Goal: Obtain resource: Obtain resource

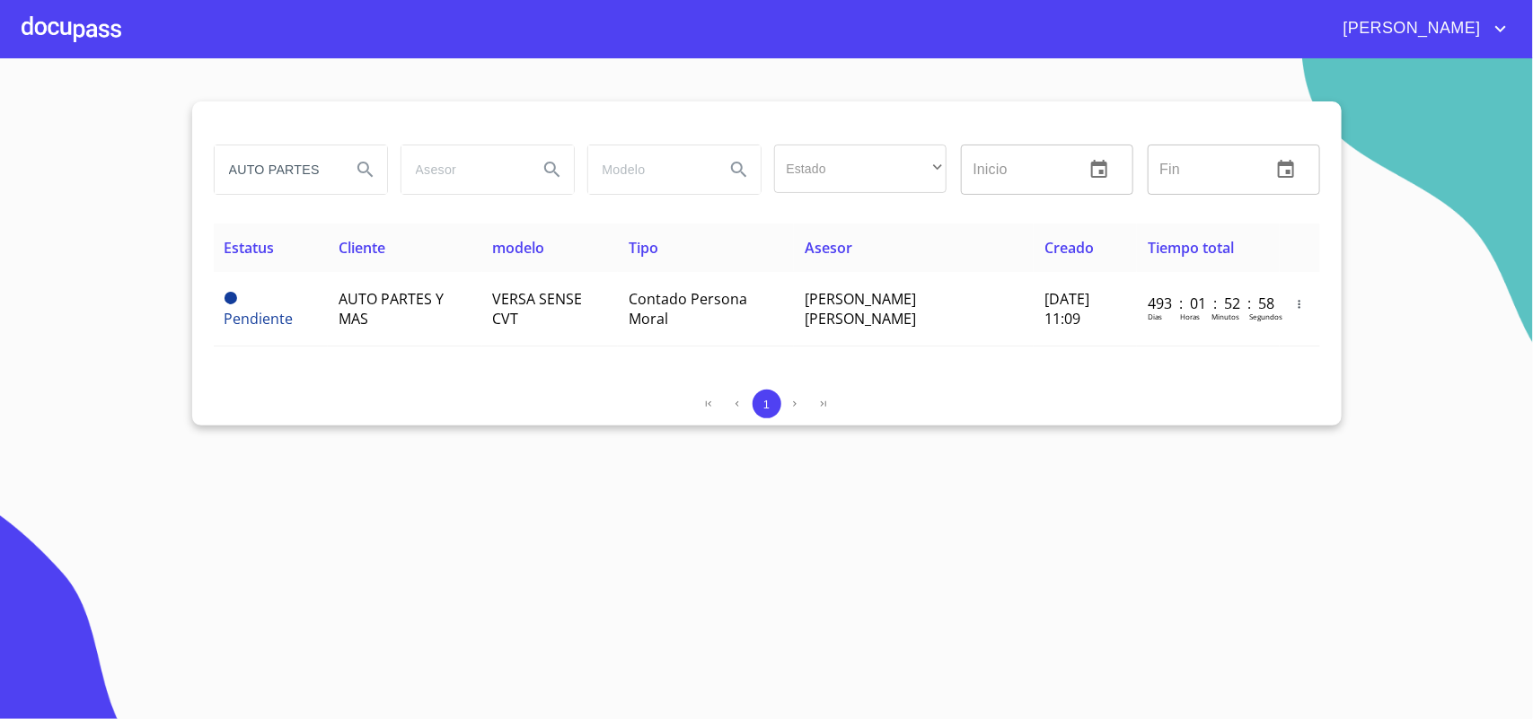
drag, startPoint x: 0, startPoint y: 0, endPoint x: 23, endPoint y: 154, distance: 155.3
click at [28, 154] on section "AUTO PARTES Y MAS Estado ​ ​ Inicio ​ Fin ​ Estatus Cliente modelo Tipo Asesor …" at bounding box center [766, 388] width 1533 height 661
click at [333, 168] on input "AUTO PARTES Y MAS" at bounding box center [276, 169] width 122 height 48
type input "M"
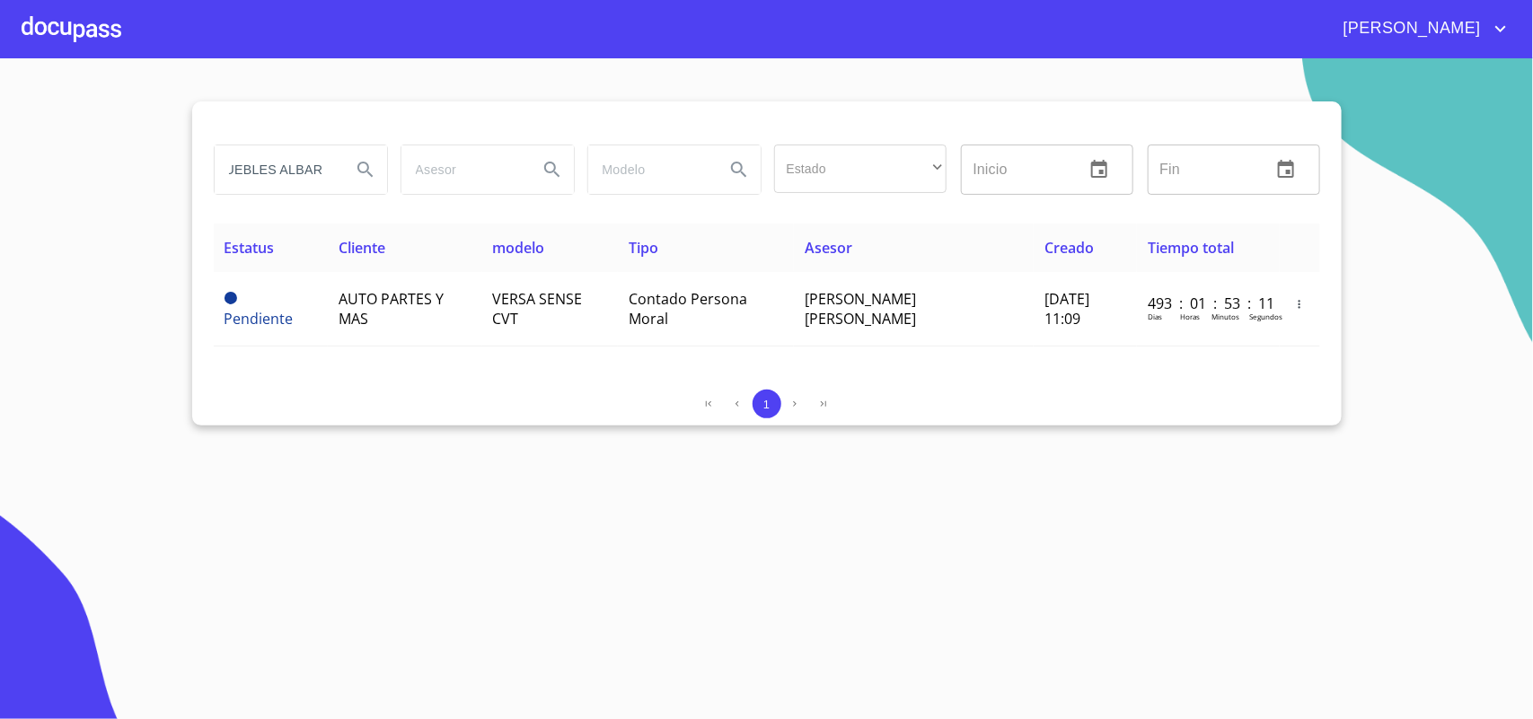
type input "MUEBLES ALBAR"
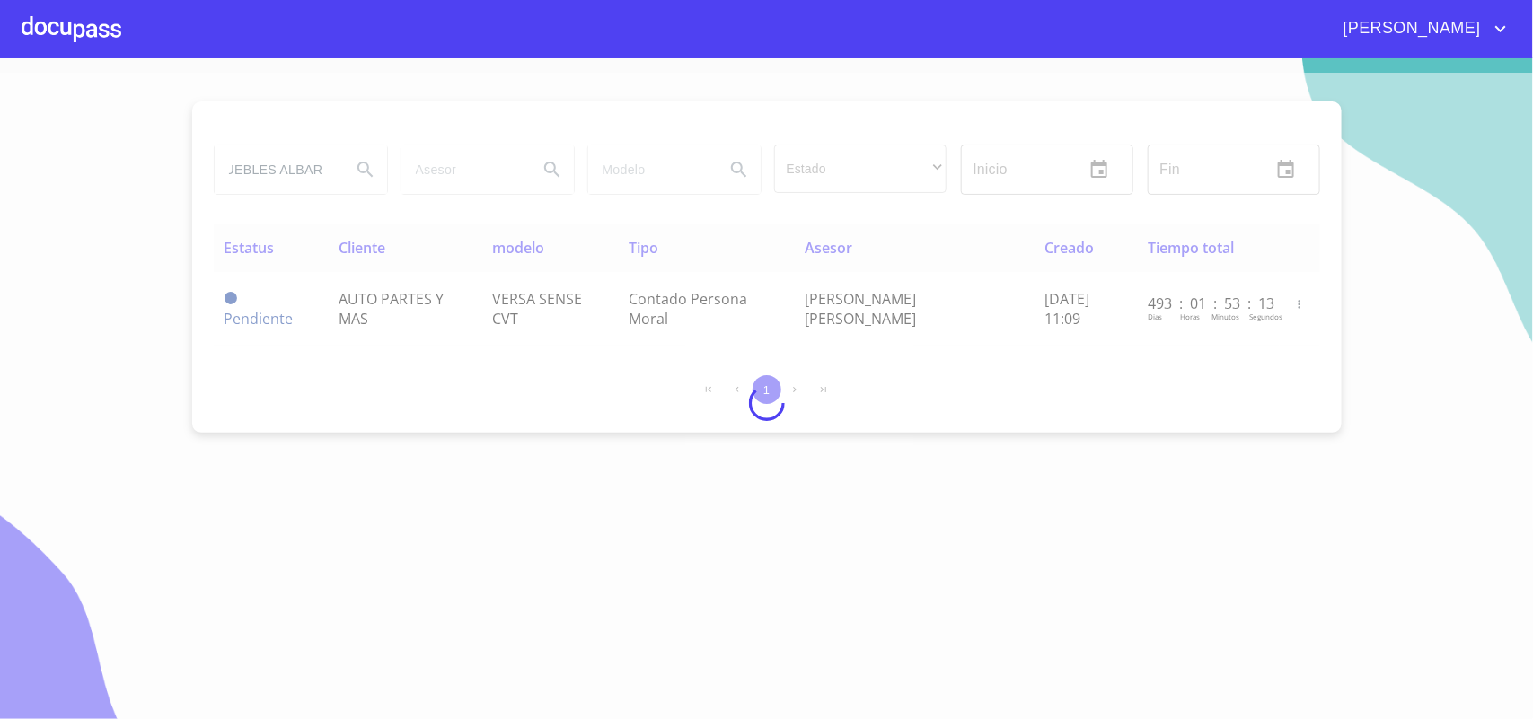
scroll to position [0, 0]
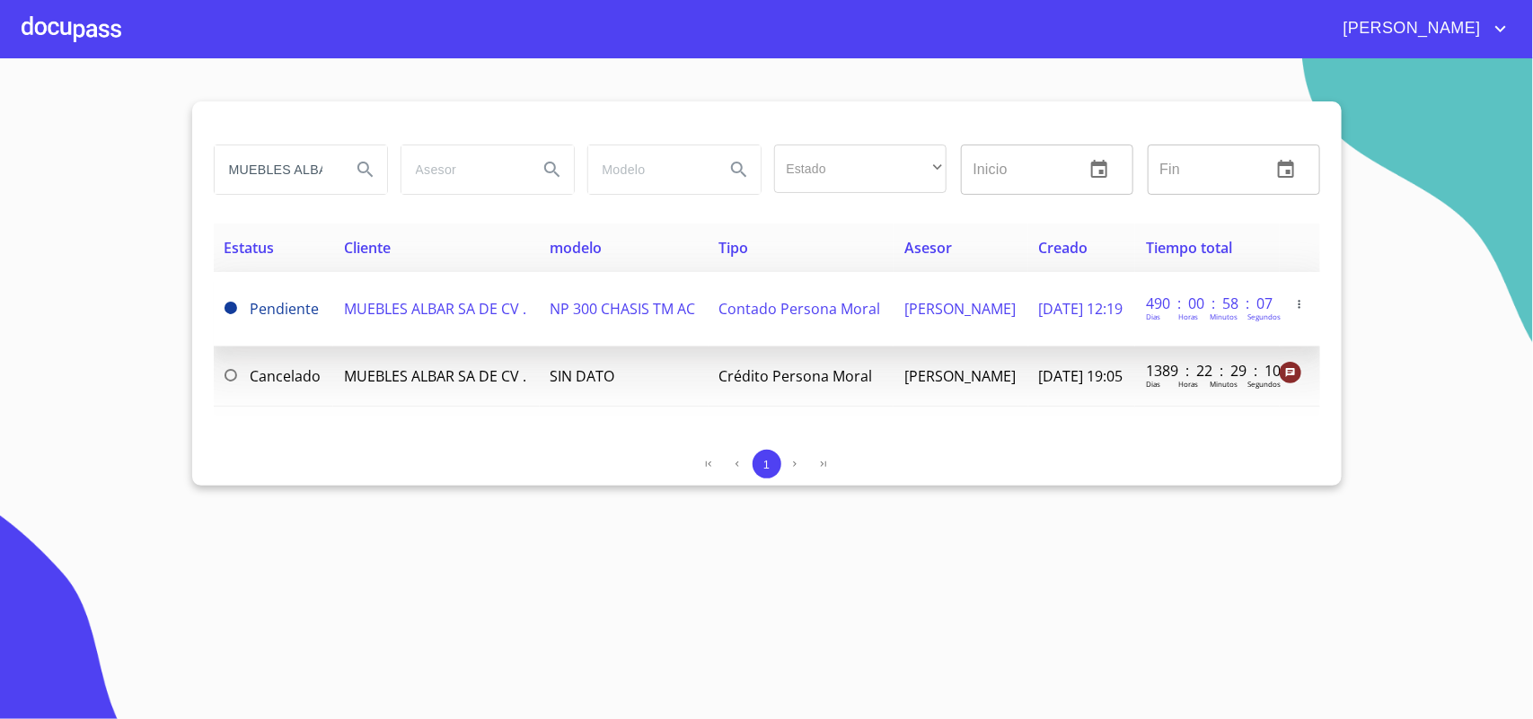
click at [433, 310] on span "MUEBLES ALBAR SA DE CV ." at bounding box center [435, 309] width 182 height 20
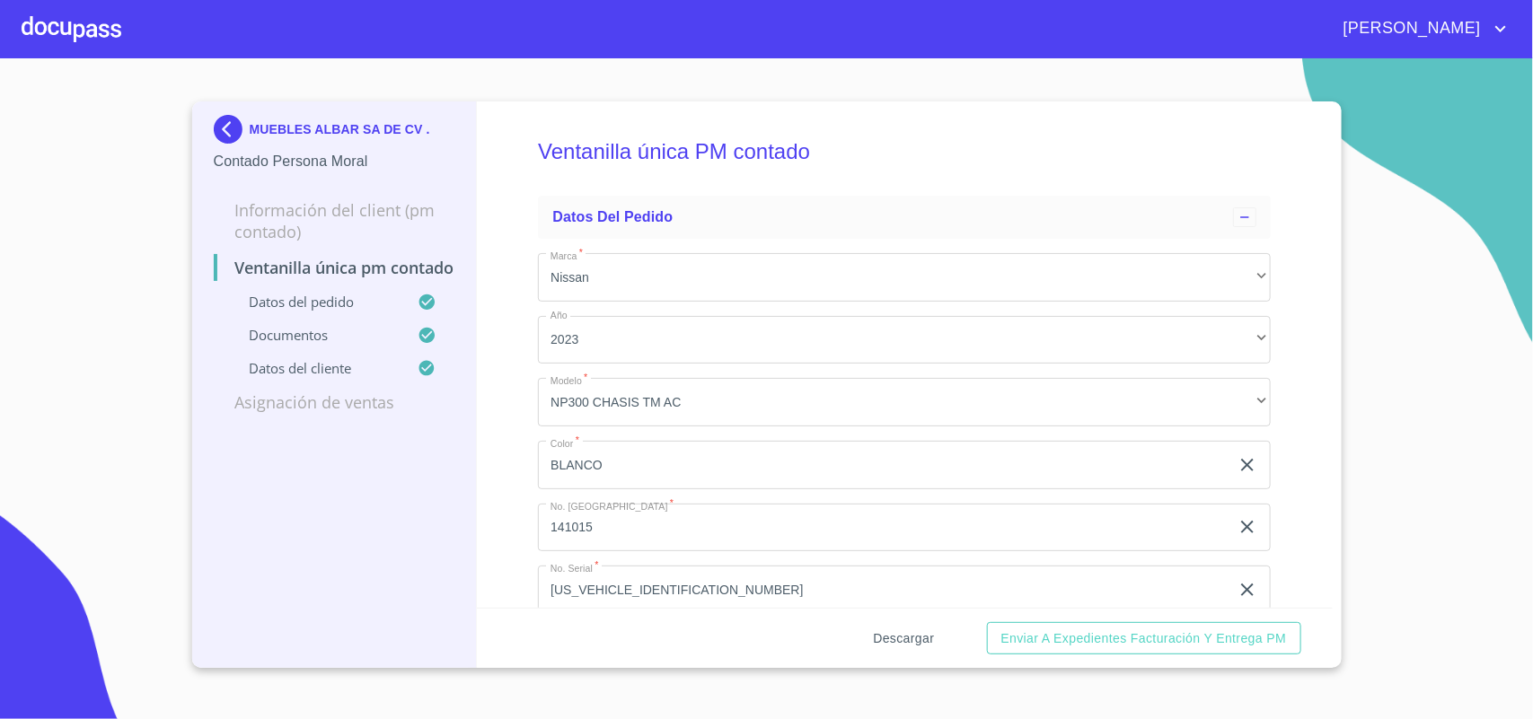
click at [916, 636] on span "Descargar" at bounding box center [903, 639] width 61 height 22
click at [235, 122] on img at bounding box center [232, 129] width 36 height 29
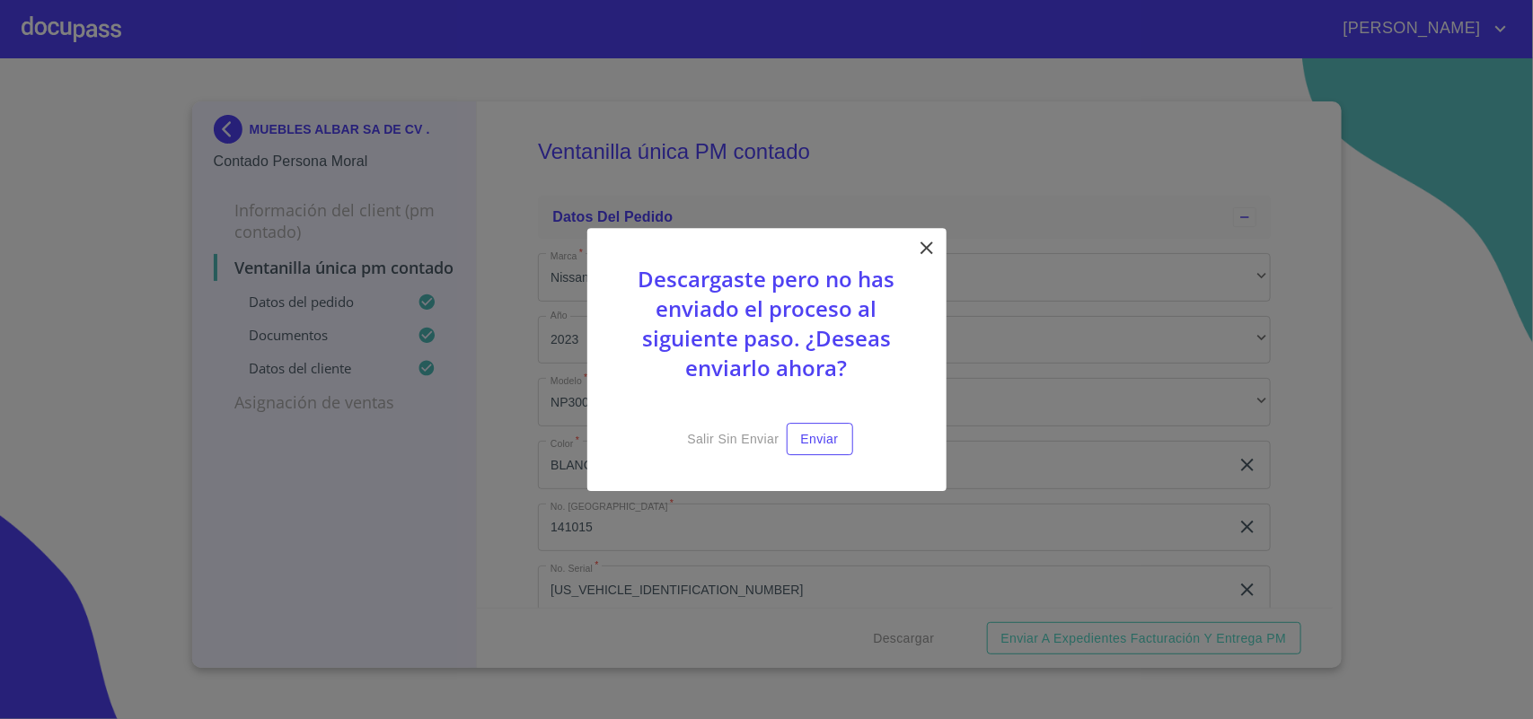
click at [925, 237] on icon at bounding box center [927, 248] width 22 height 22
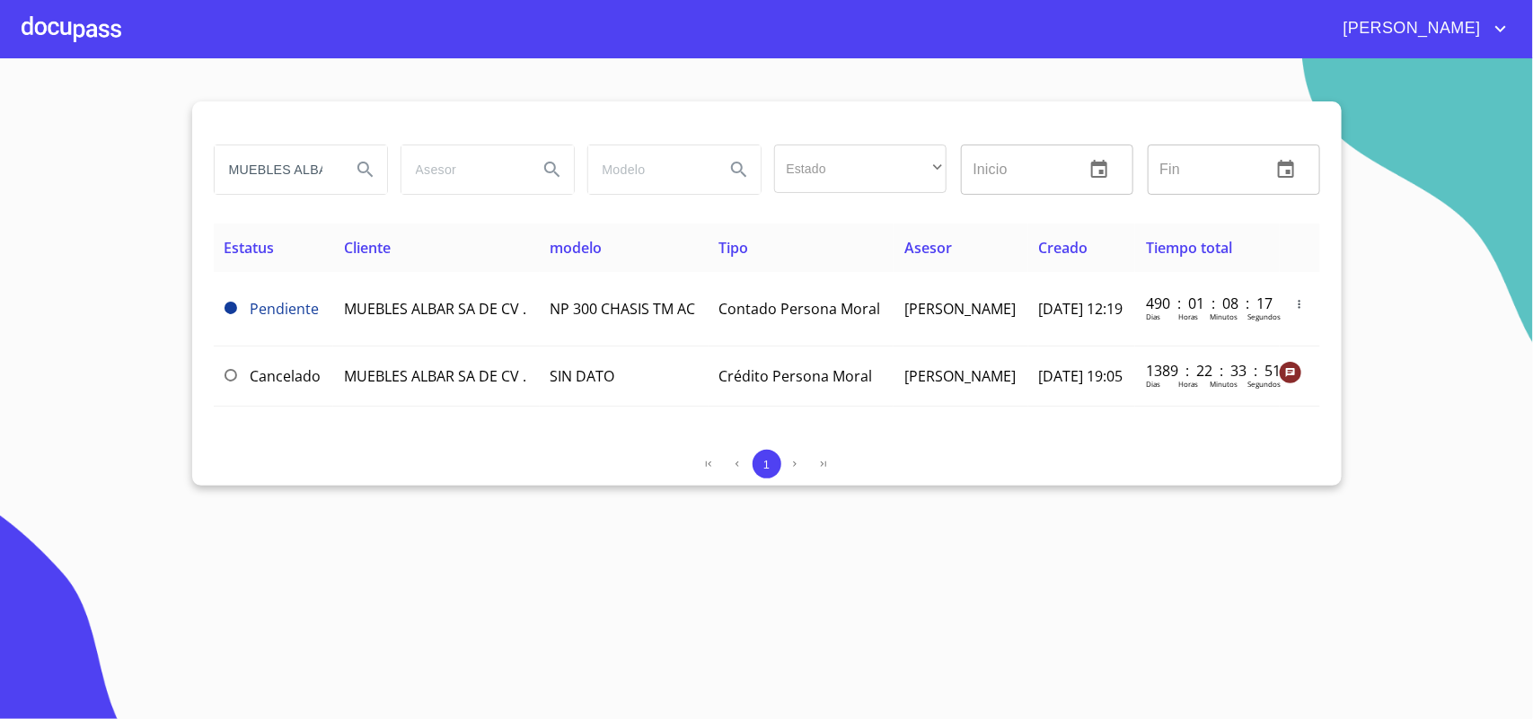
drag, startPoint x: 320, startPoint y: 172, endPoint x: 0, endPoint y: 158, distance: 320.0
click at [110, 163] on section "MUEBLES ALBAR Estado ​ ​ Inicio ​ Fin ​ Estatus Cliente modelo Tipo Asesor Crea…" at bounding box center [766, 388] width 1533 height 661
type input "AR"
drag, startPoint x: 252, startPoint y: 182, endPoint x: 87, endPoint y: 163, distance: 166.3
click at [192, 171] on div "AR Estado ​ ​ Inicio ​ Fin ​ Estatus Cliente modelo Tipo Asesor Creado Tiempo t…" at bounding box center [766, 293] width 1149 height 384
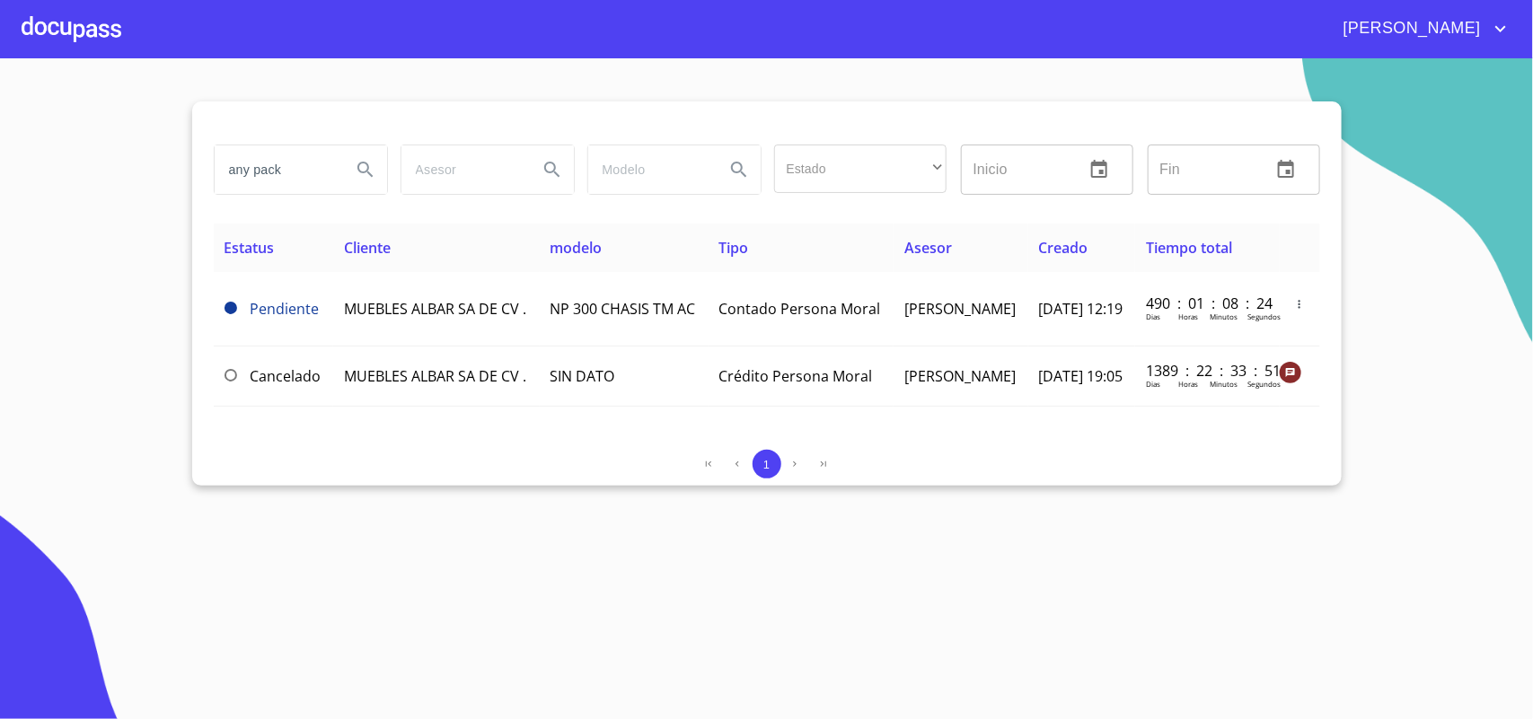
type input "any pack"
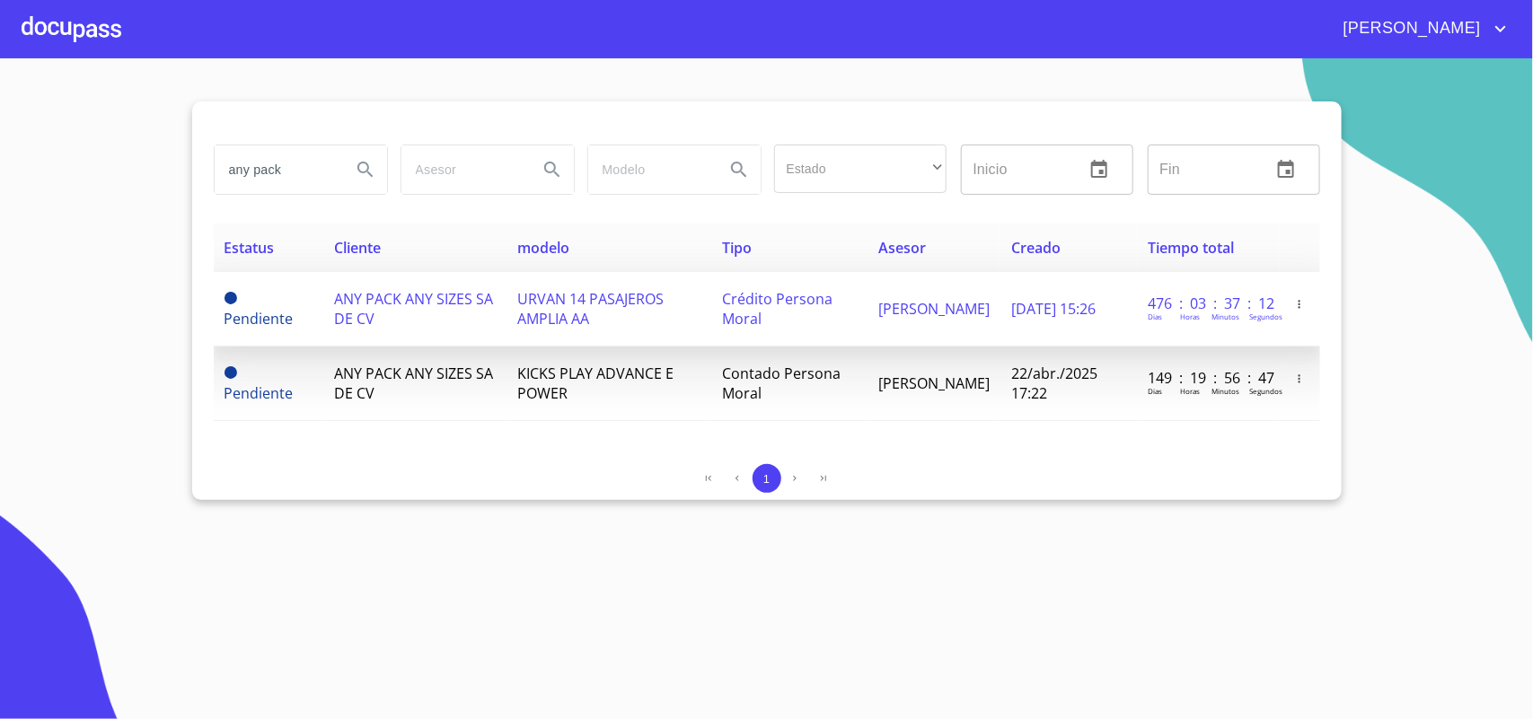
click at [384, 288] on td "ANY PACK ANY SIZES SA DE CV" at bounding box center [414, 309] width 183 height 75
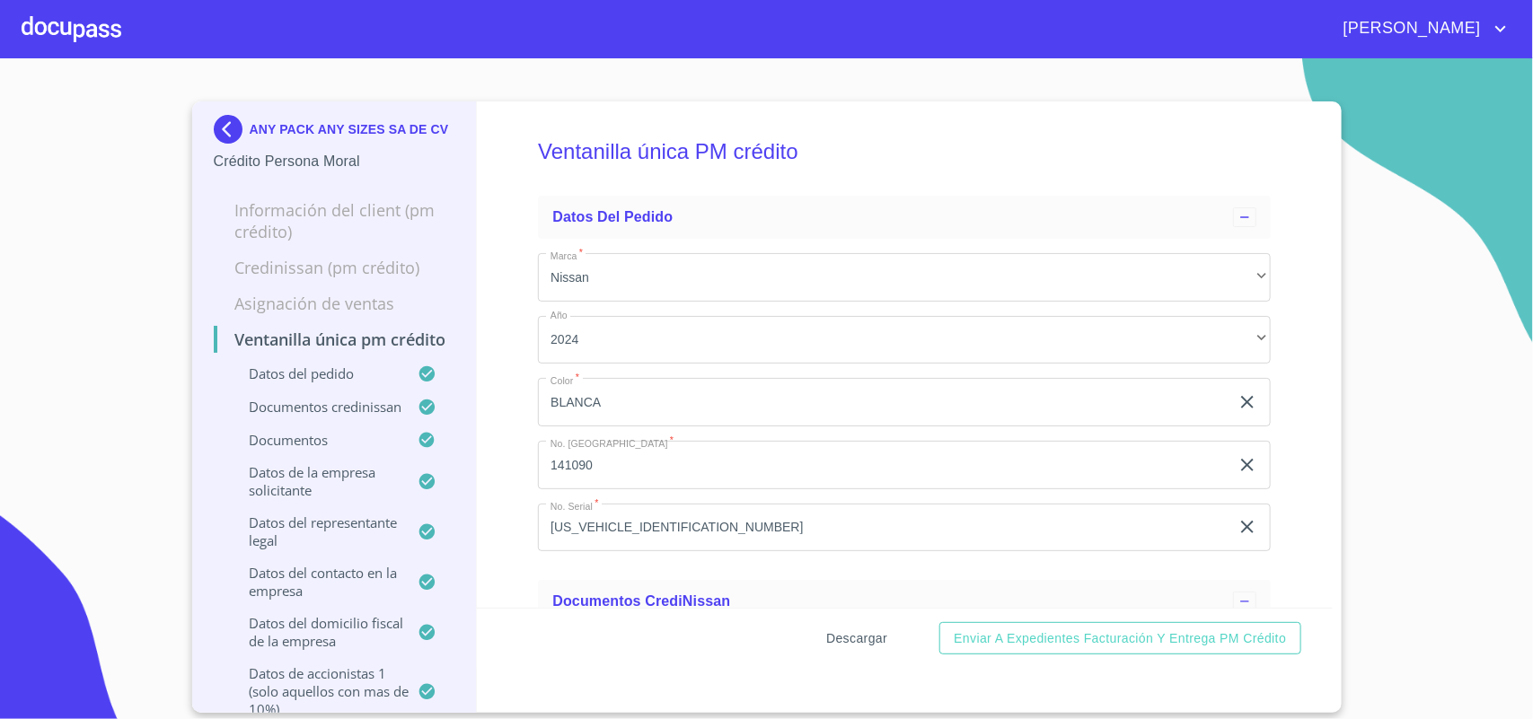
click at [864, 634] on span "Descargar" at bounding box center [856, 639] width 61 height 22
click at [225, 122] on img at bounding box center [232, 129] width 36 height 29
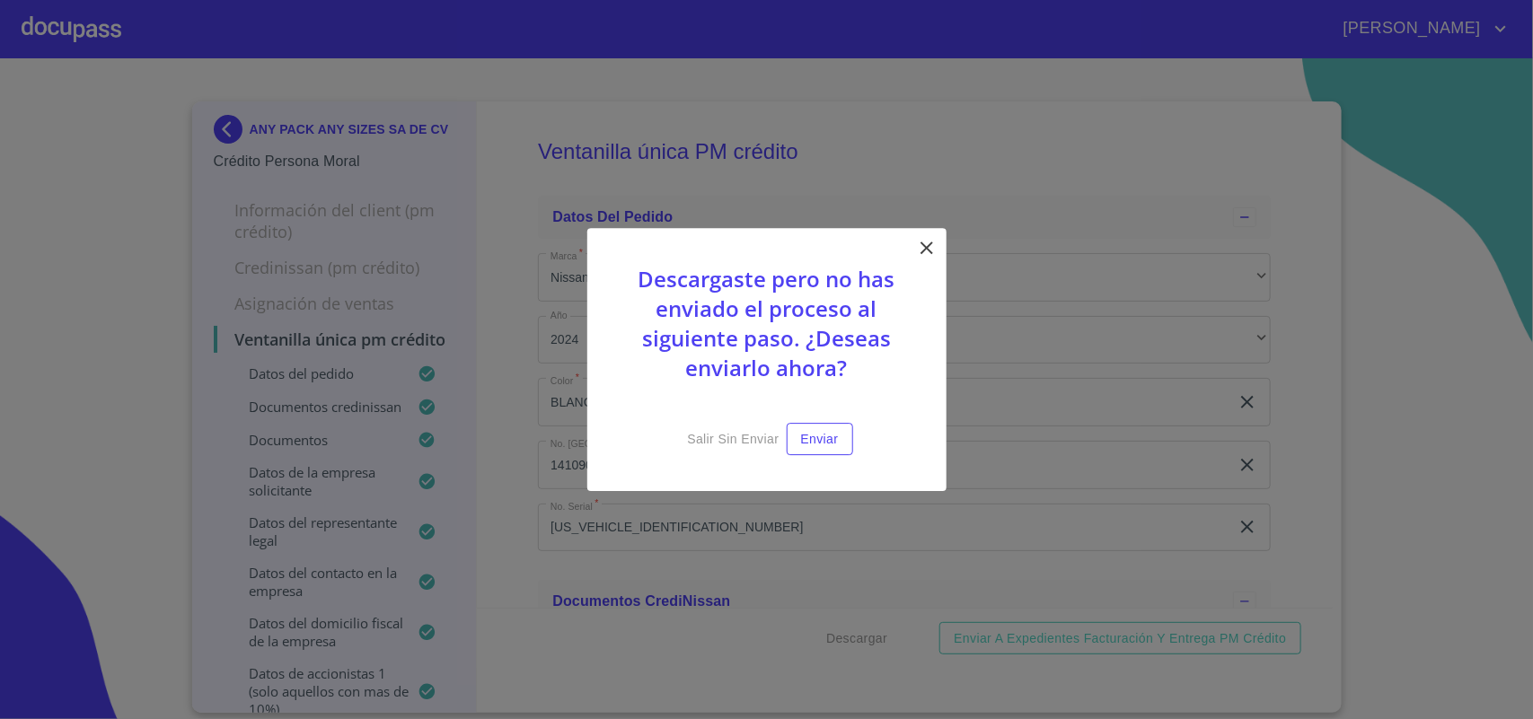
click at [926, 240] on icon at bounding box center [927, 248] width 22 height 22
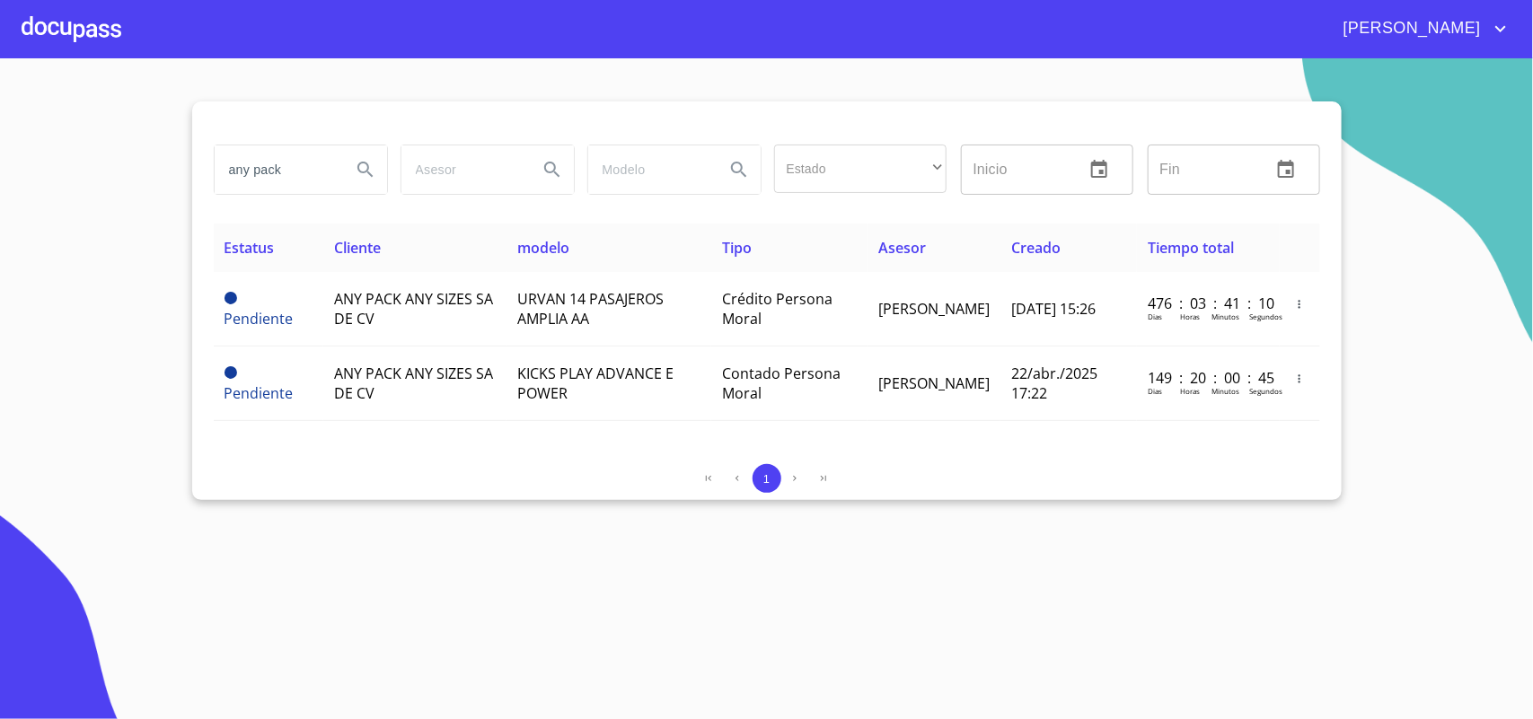
click at [287, 172] on input "any pack" at bounding box center [276, 169] width 122 height 48
type input "a"
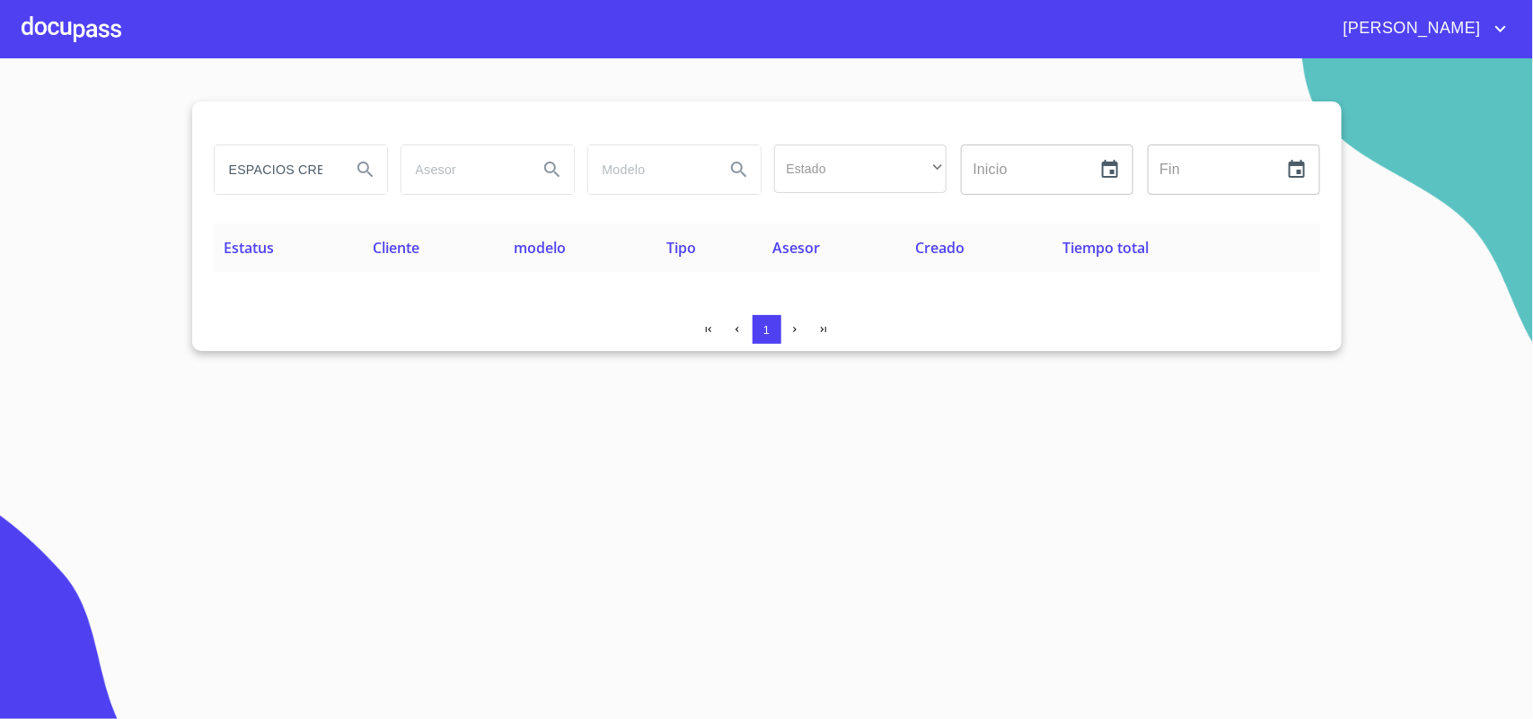
click at [302, 168] on input "ESPACIOS CREATIVOS" at bounding box center [276, 169] width 122 height 48
click at [316, 158] on input "CREATIVOS" at bounding box center [276, 169] width 122 height 48
type input "CREATIVOS"
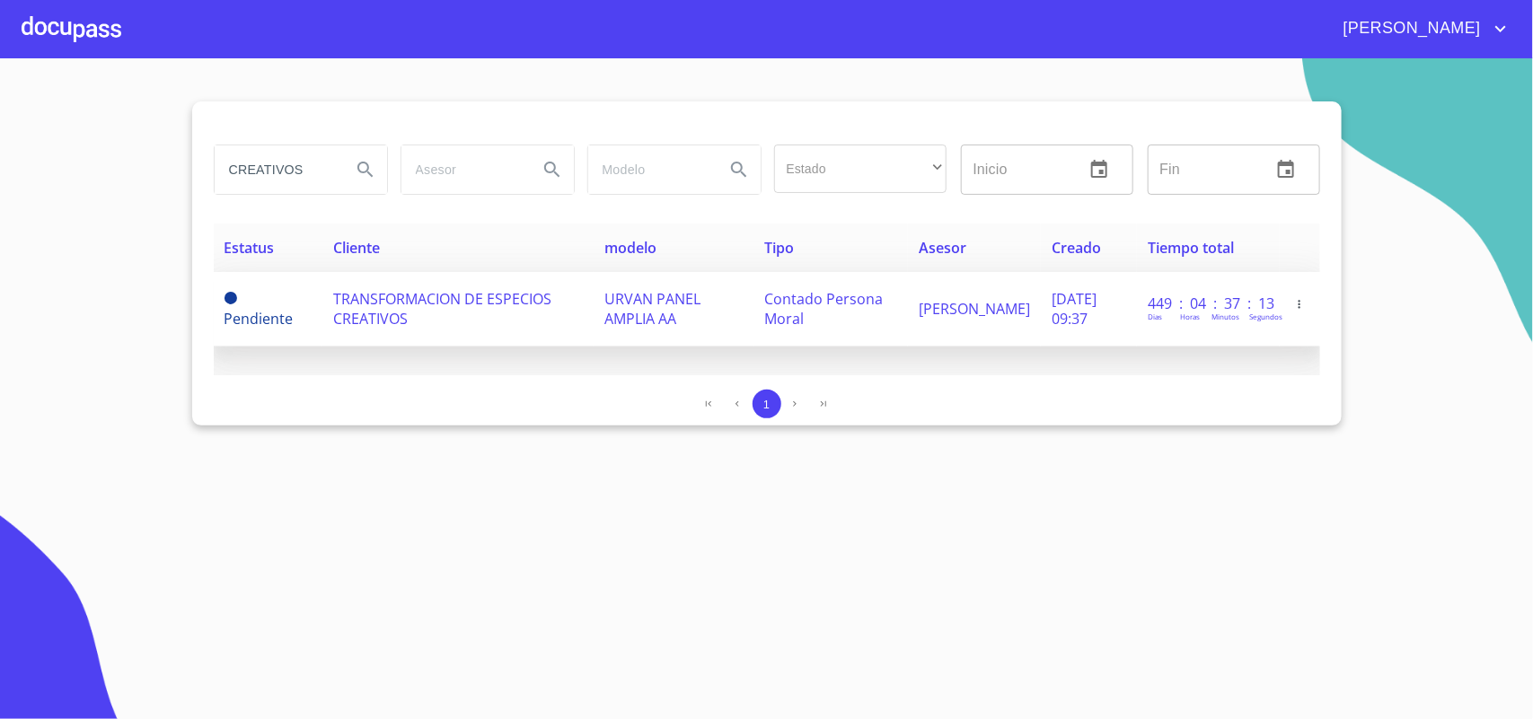
click at [427, 305] on span "TRANSFORMACION DE ESPECIOS CREATIVOS" at bounding box center [442, 309] width 218 height 40
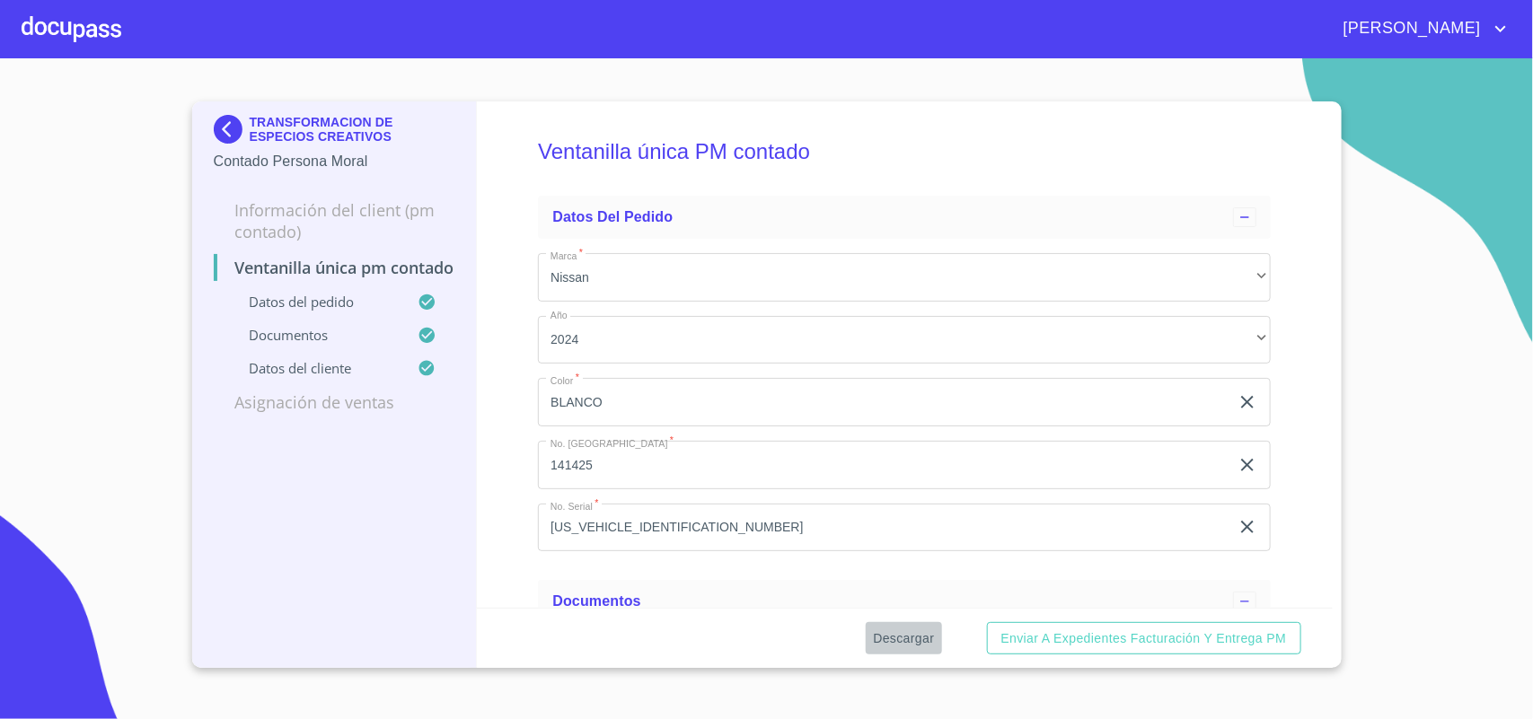
click at [920, 633] on span "Descargar" at bounding box center [903, 639] width 61 height 22
click at [232, 128] on img at bounding box center [232, 129] width 36 height 29
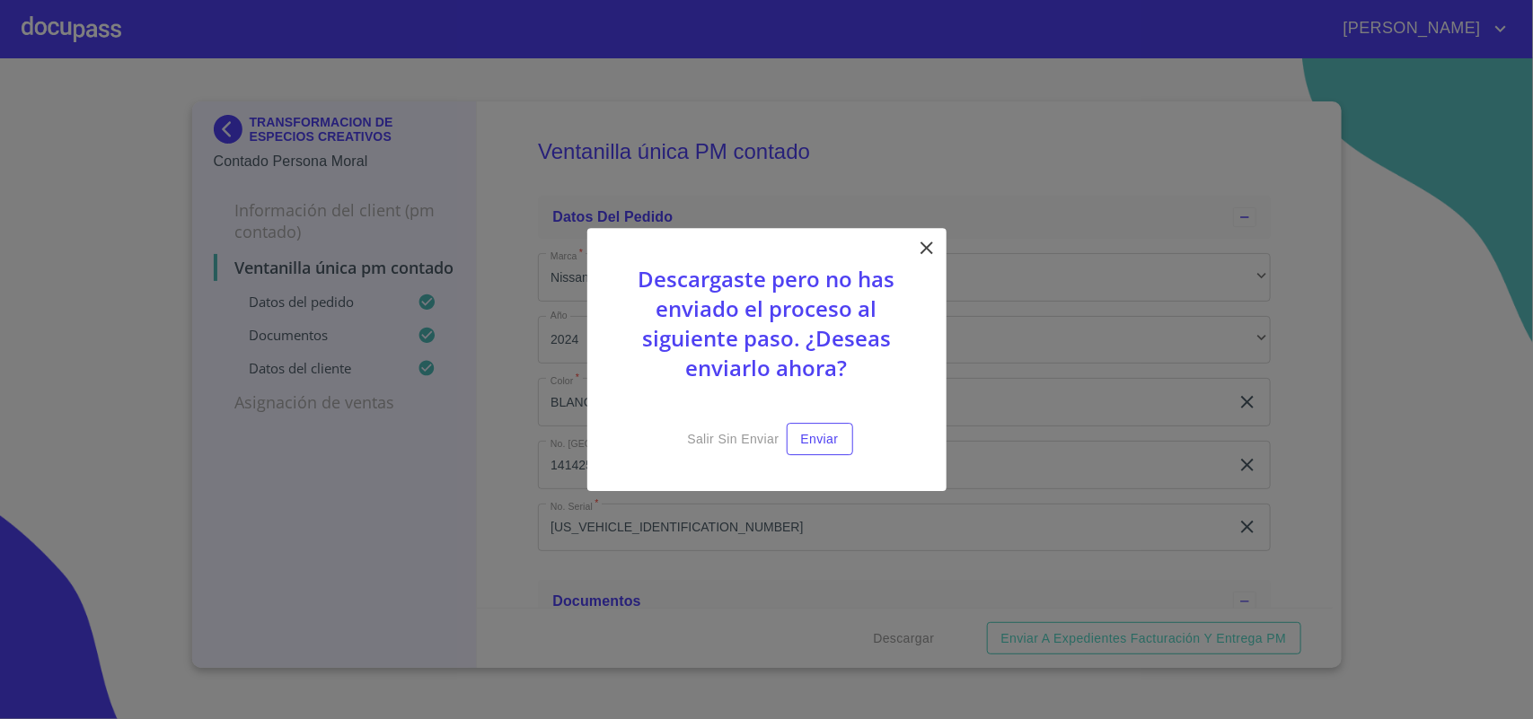
click at [935, 243] on icon at bounding box center [927, 248] width 22 height 22
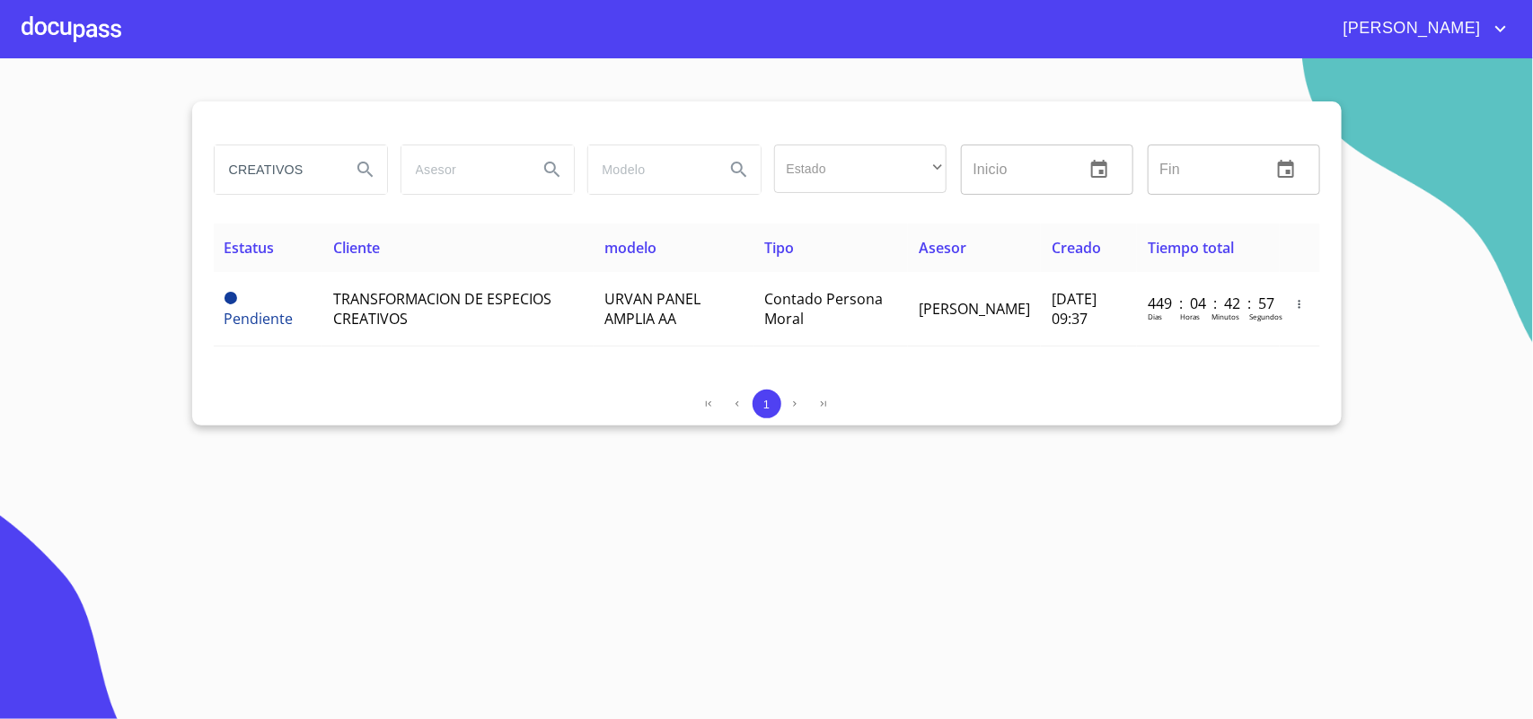
click at [311, 164] on input "CREATIVOS" at bounding box center [276, 169] width 122 height 48
type input "C"
type input "SOE INNC"
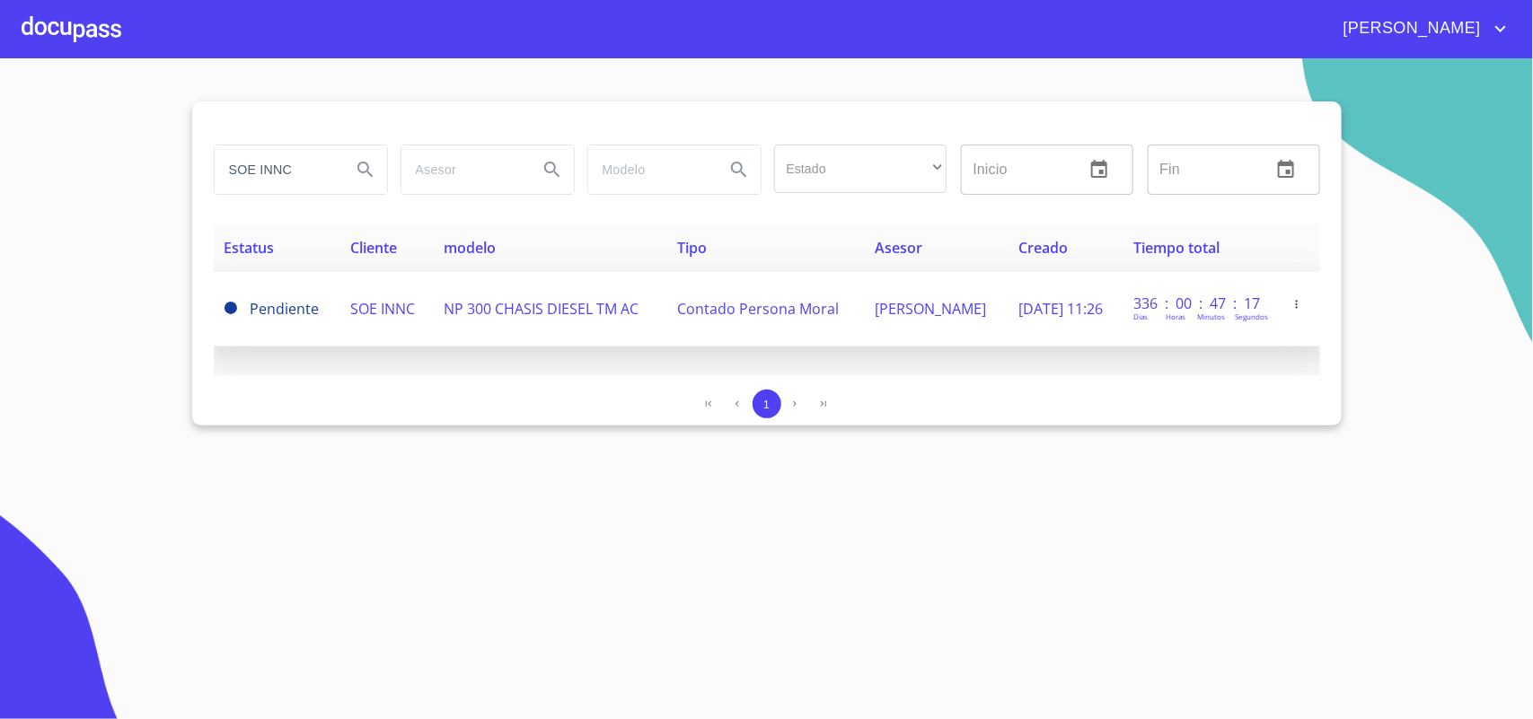
click at [369, 307] on span "SOE INNC" at bounding box center [382, 309] width 65 height 20
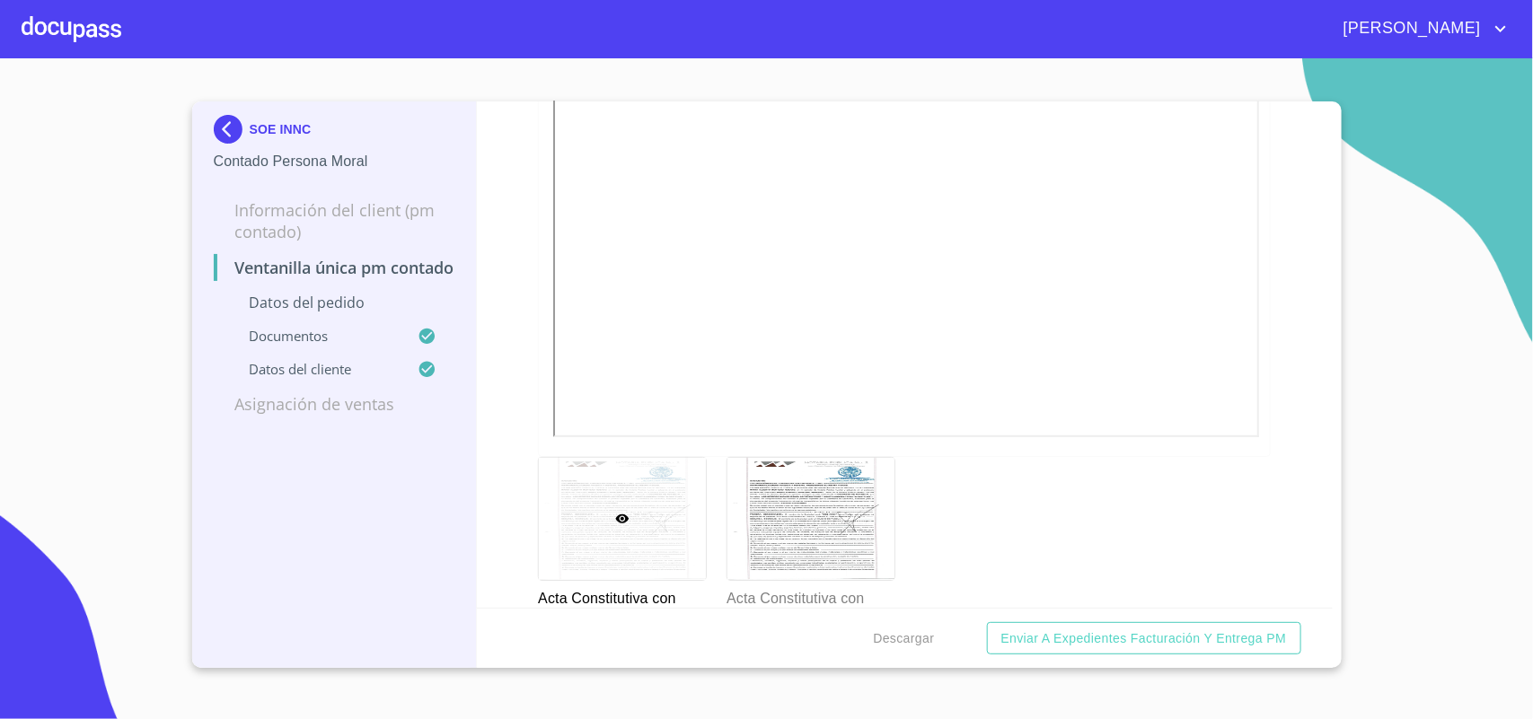
scroll to position [3368, 0]
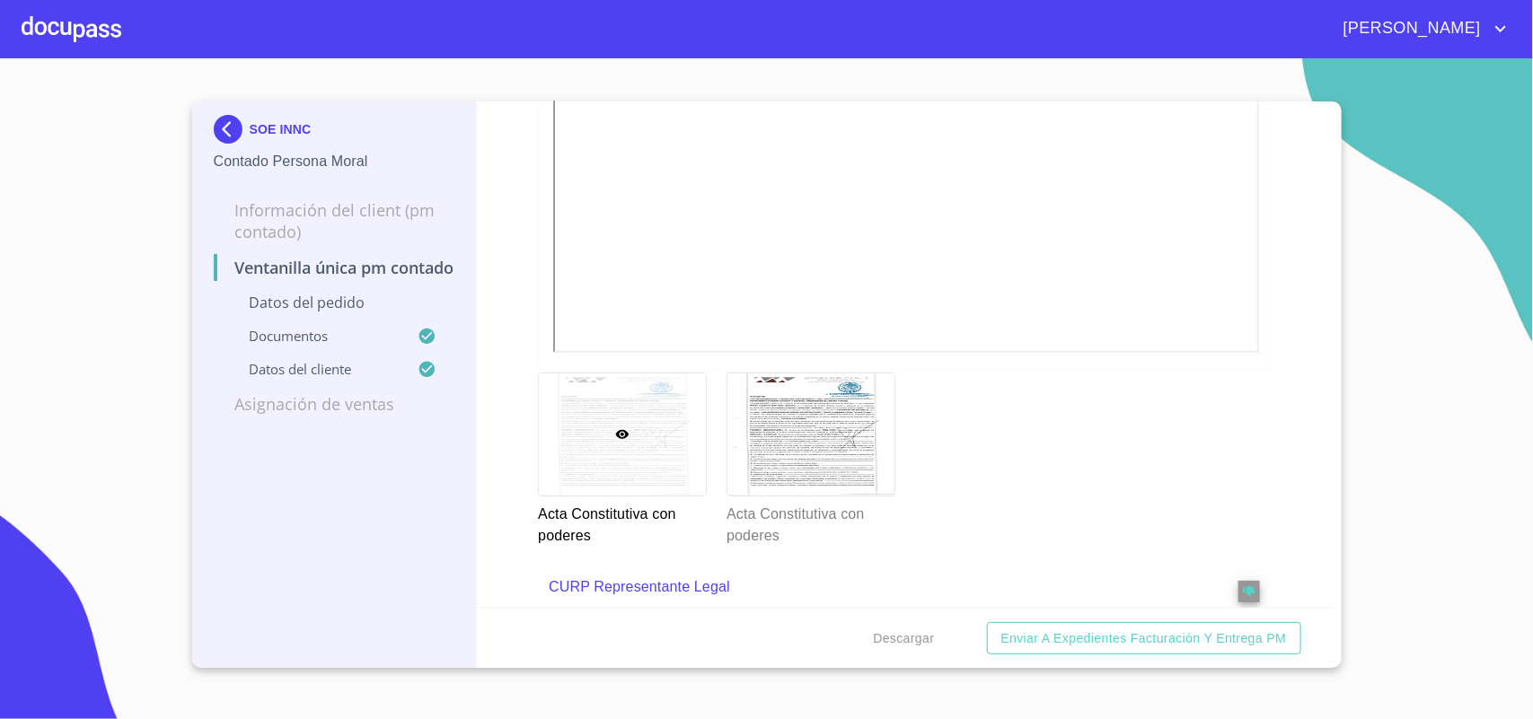
click at [617, 406] on div at bounding box center [622, 435] width 167 height 123
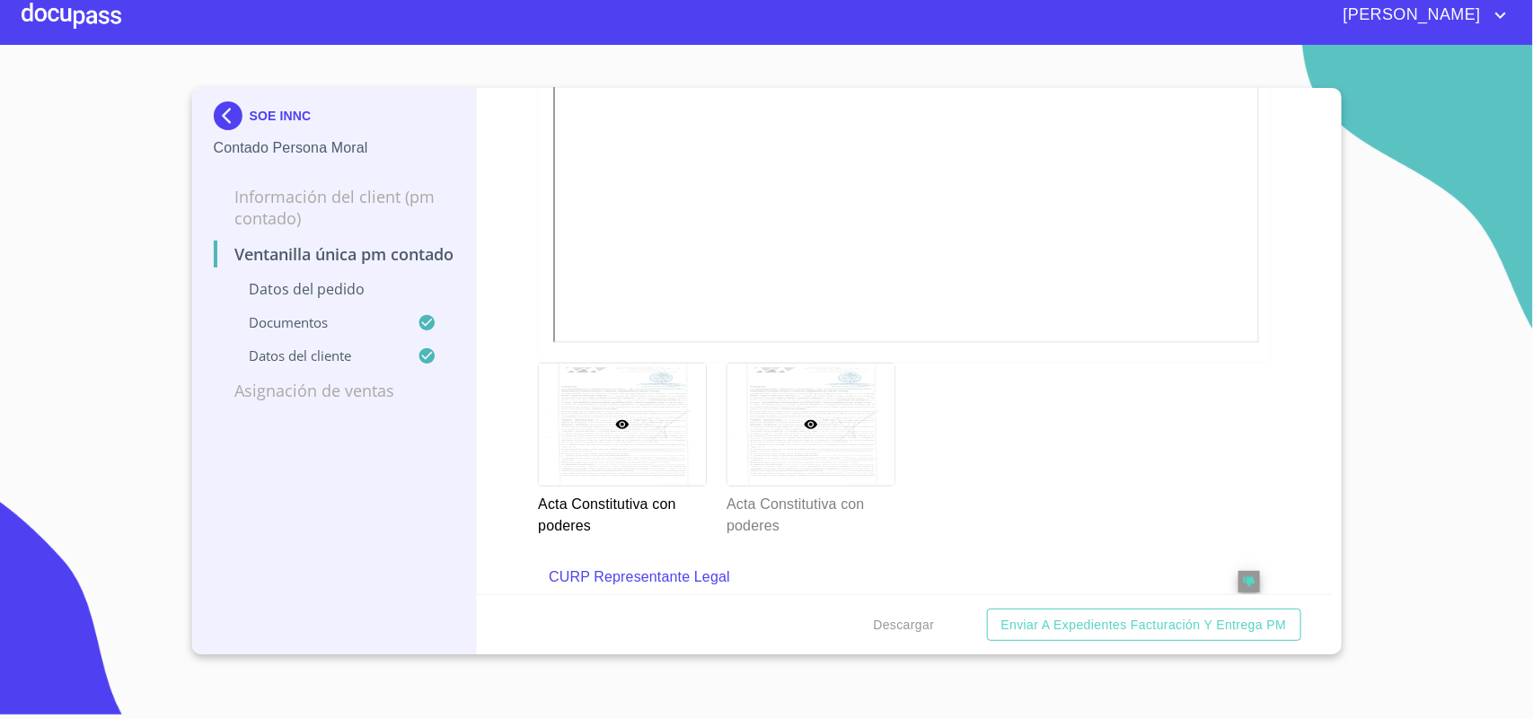
click at [853, 411] on div at bounding box center [810, 425] width 167 height 123
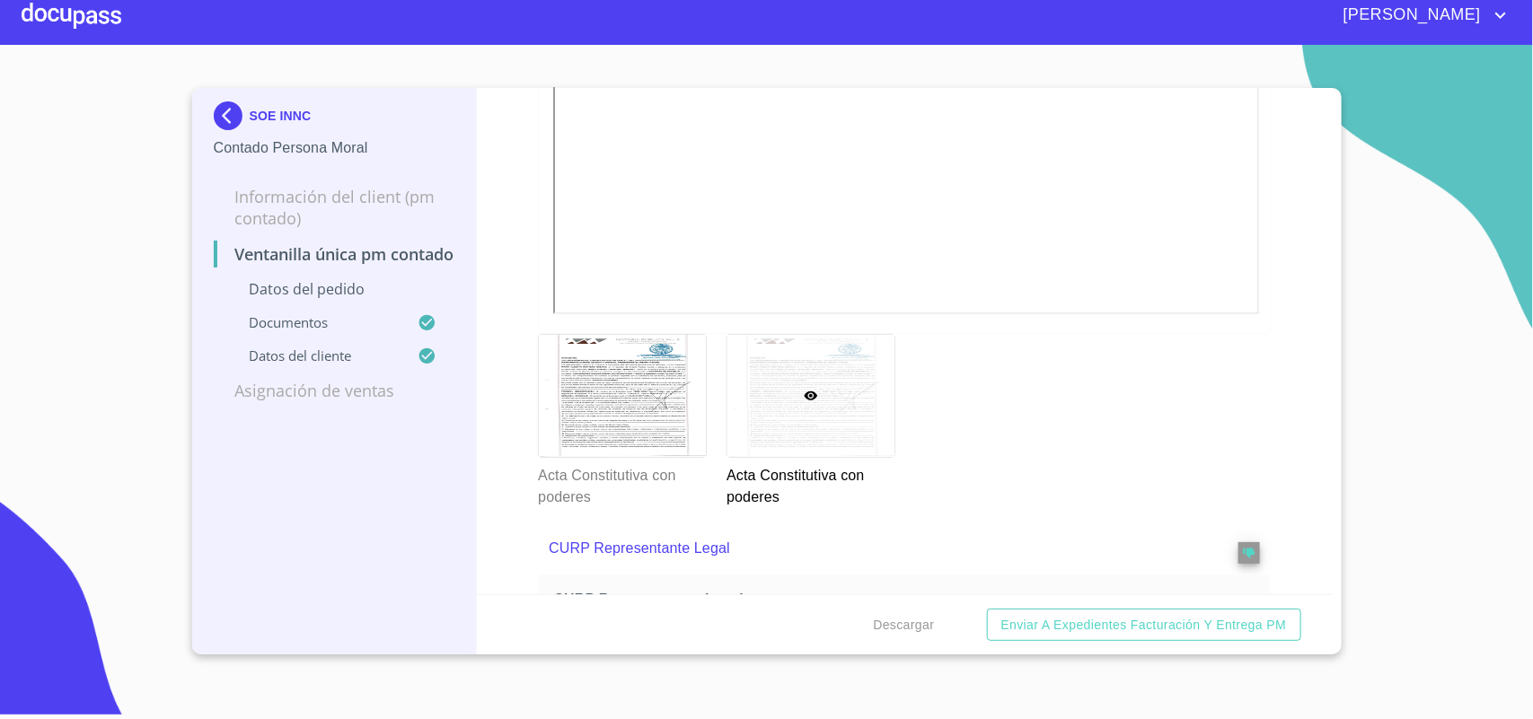
scroll to position [3408, 0]
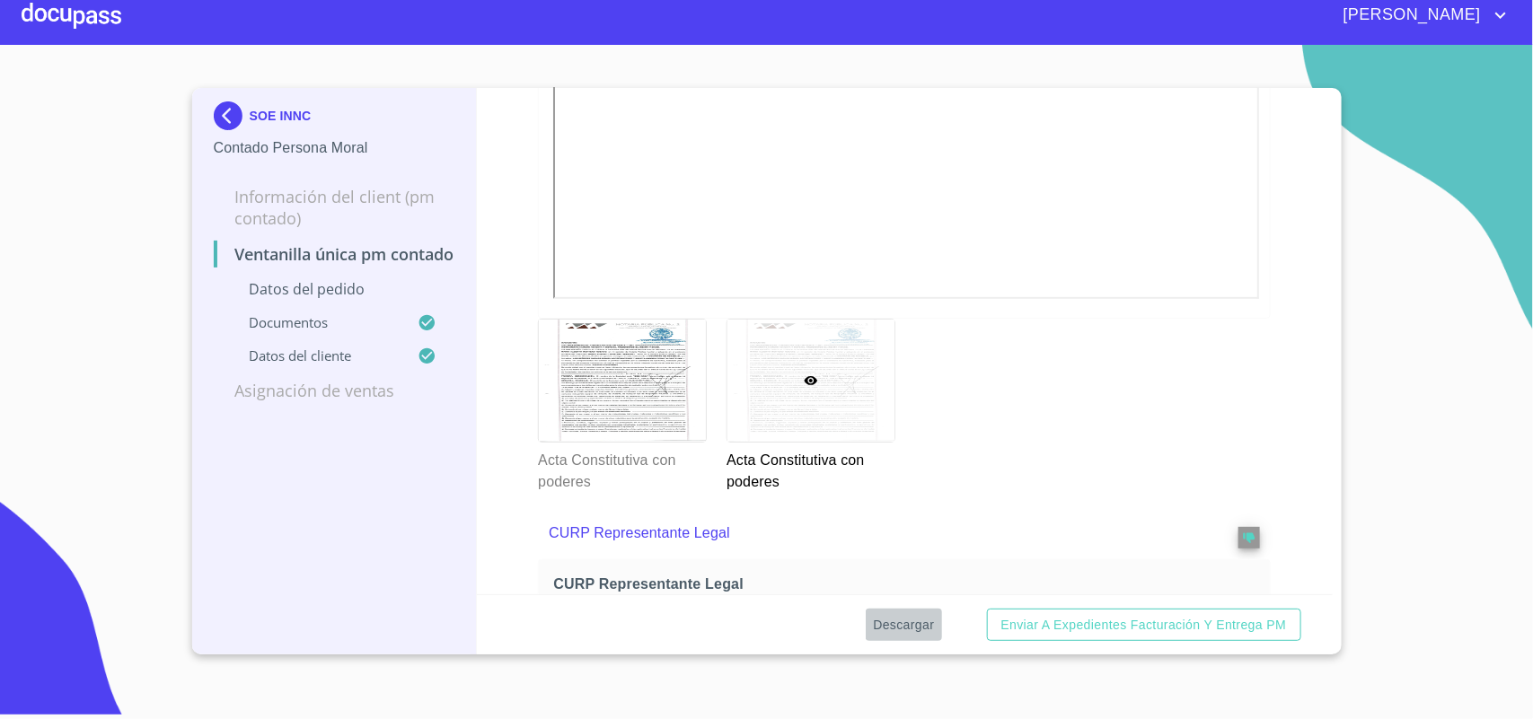
click at [912, 621] on span "Descargar" at bounding box center [903, 625] width 61 height 22
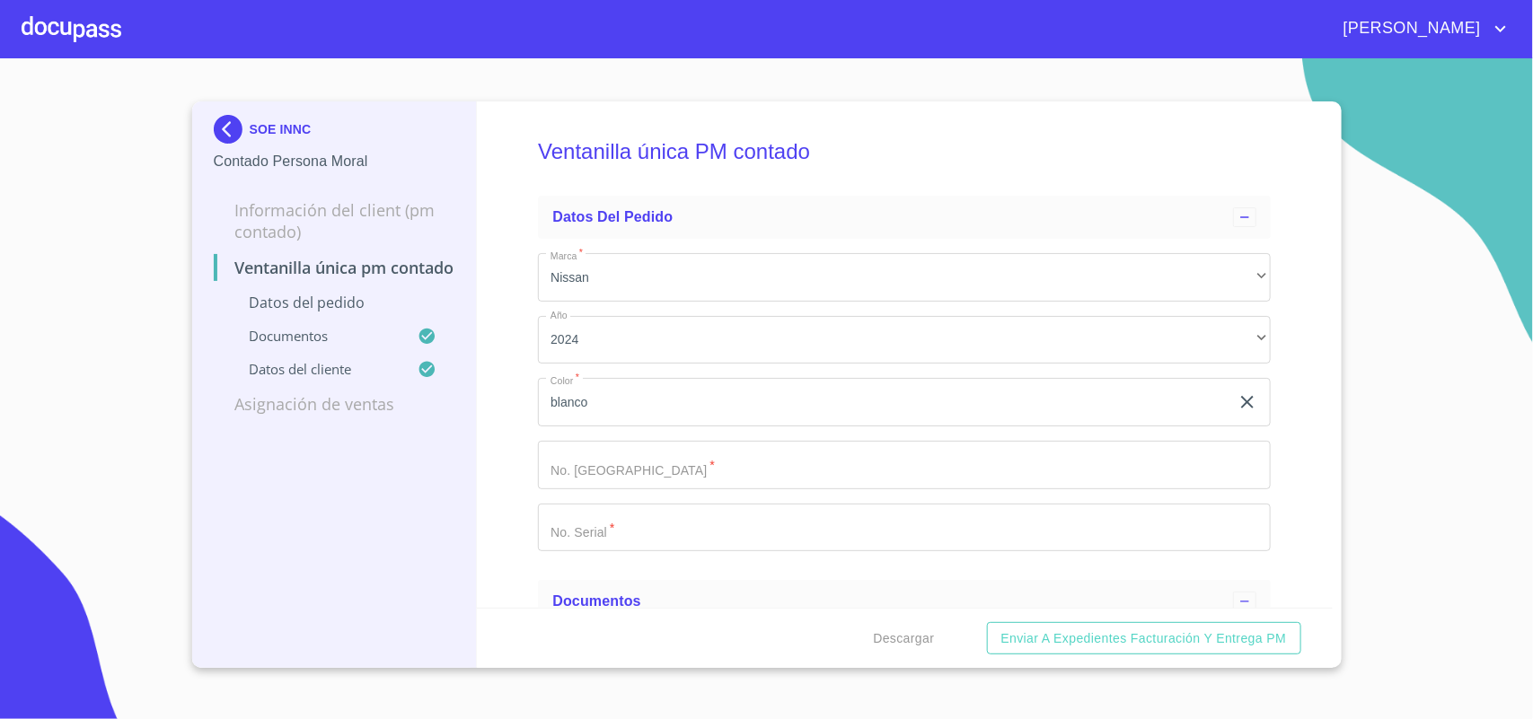
scroll to position [3408, 0]
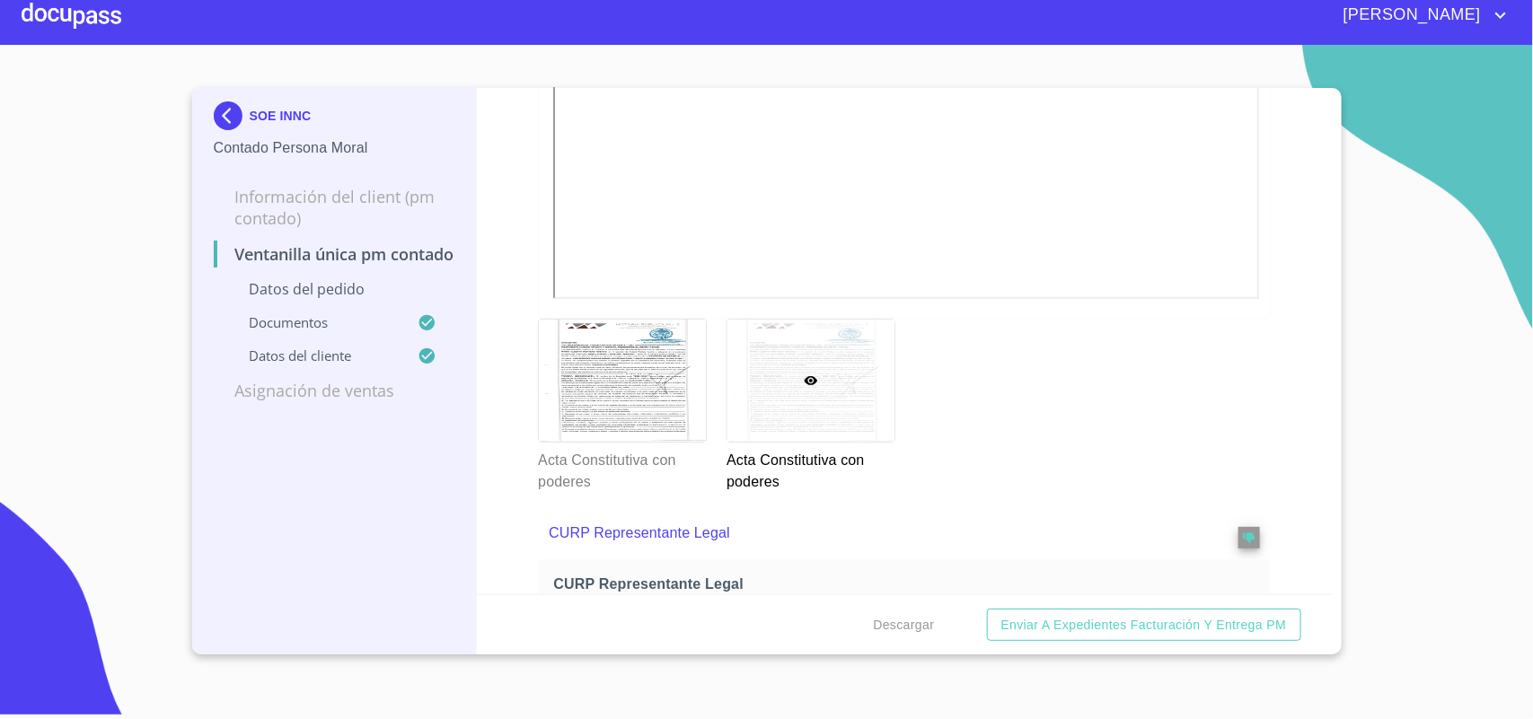
click at [225, 110] on img at bounding box center [232, 115] width 36 height 29
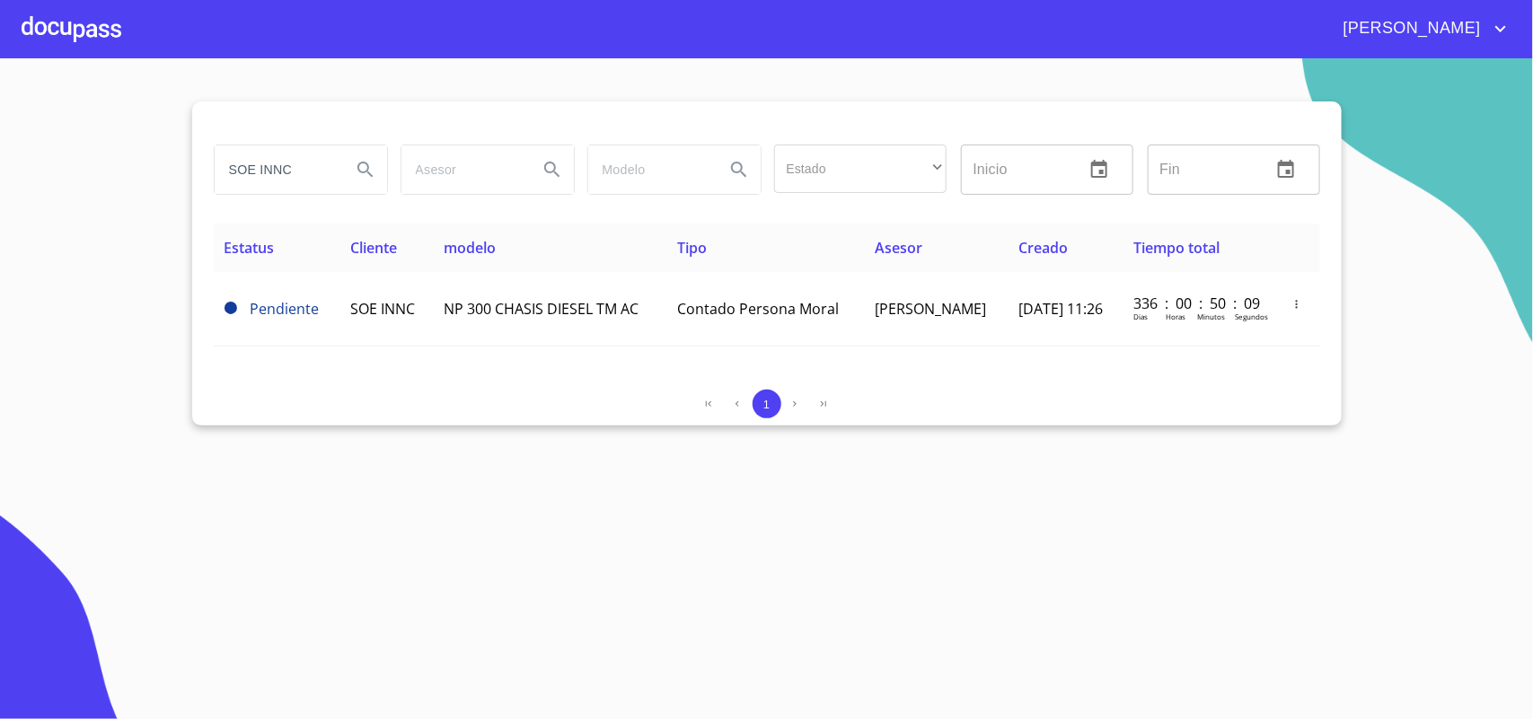
click at [0, 117] on section "SOE INNC Estado ​ ​ Inicio ​ Fin ​ Estatus Cliente modelo Tipo Asesor Creado Ti…" at bounding box center [766, 388] width 1533 height 661
type input "TMMAYOREO"
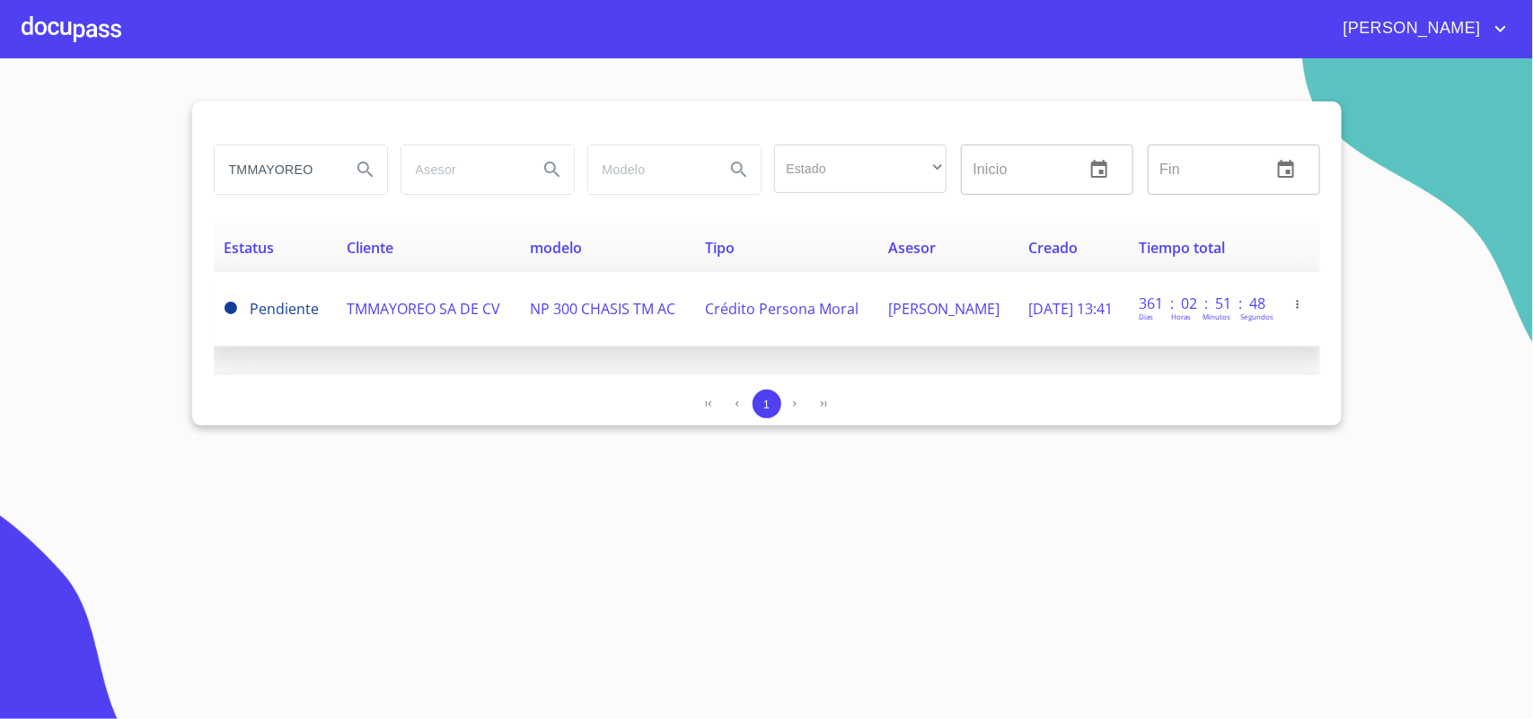
click at [410, 311] on span "TMMAYOREO SA DE CV" at bounding box center [424, 309] width 154 height 20
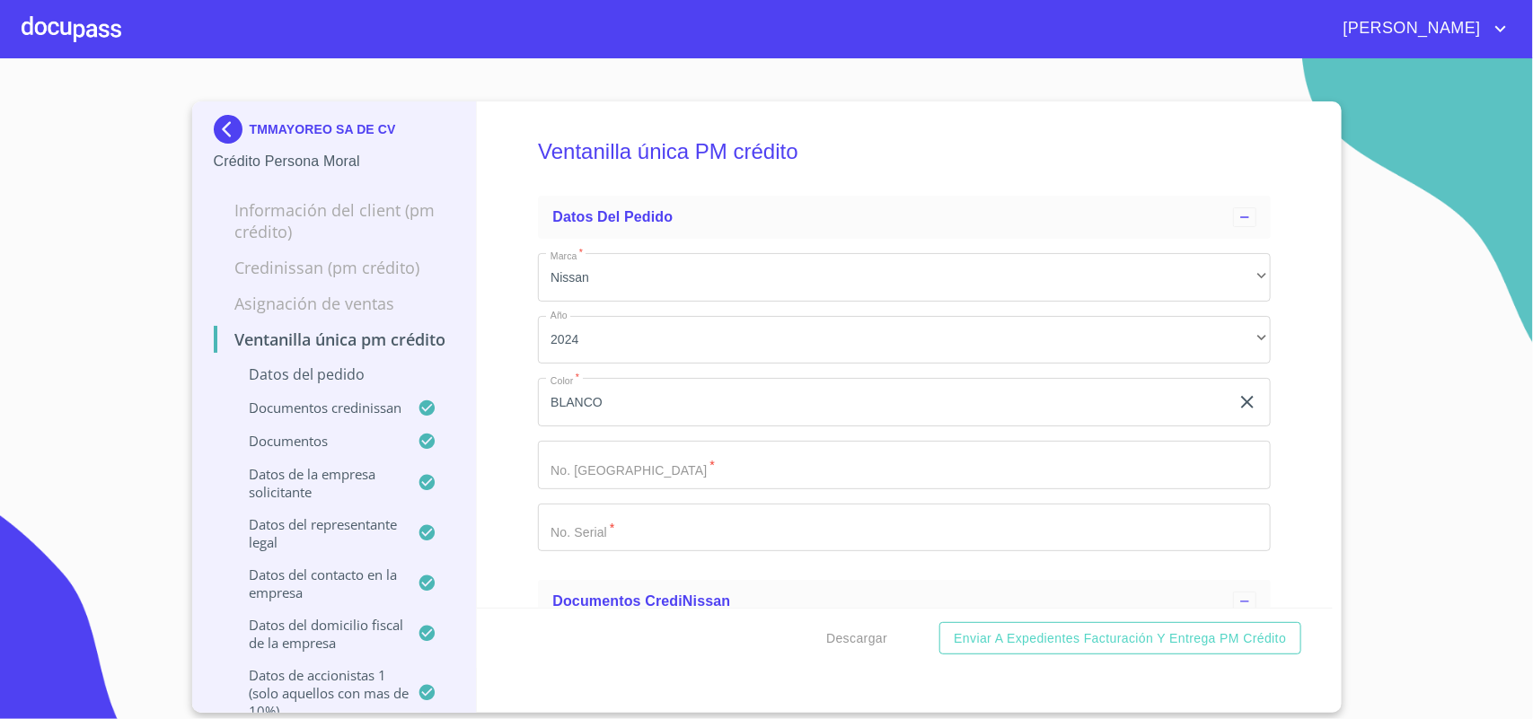
scroll to position [449, 0]
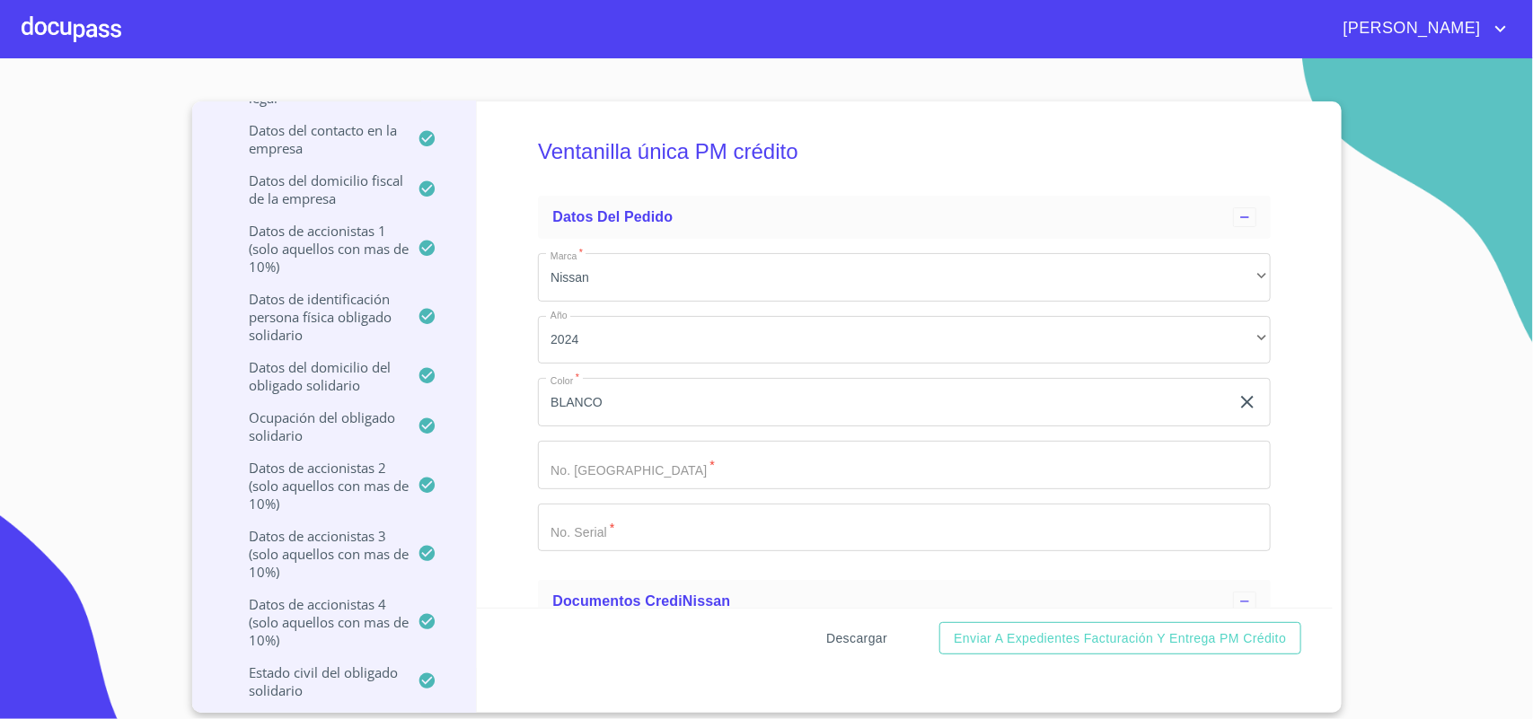
click at [869, 633] on span "Descargar" at bounding box center [856, 639] width 61 height 22
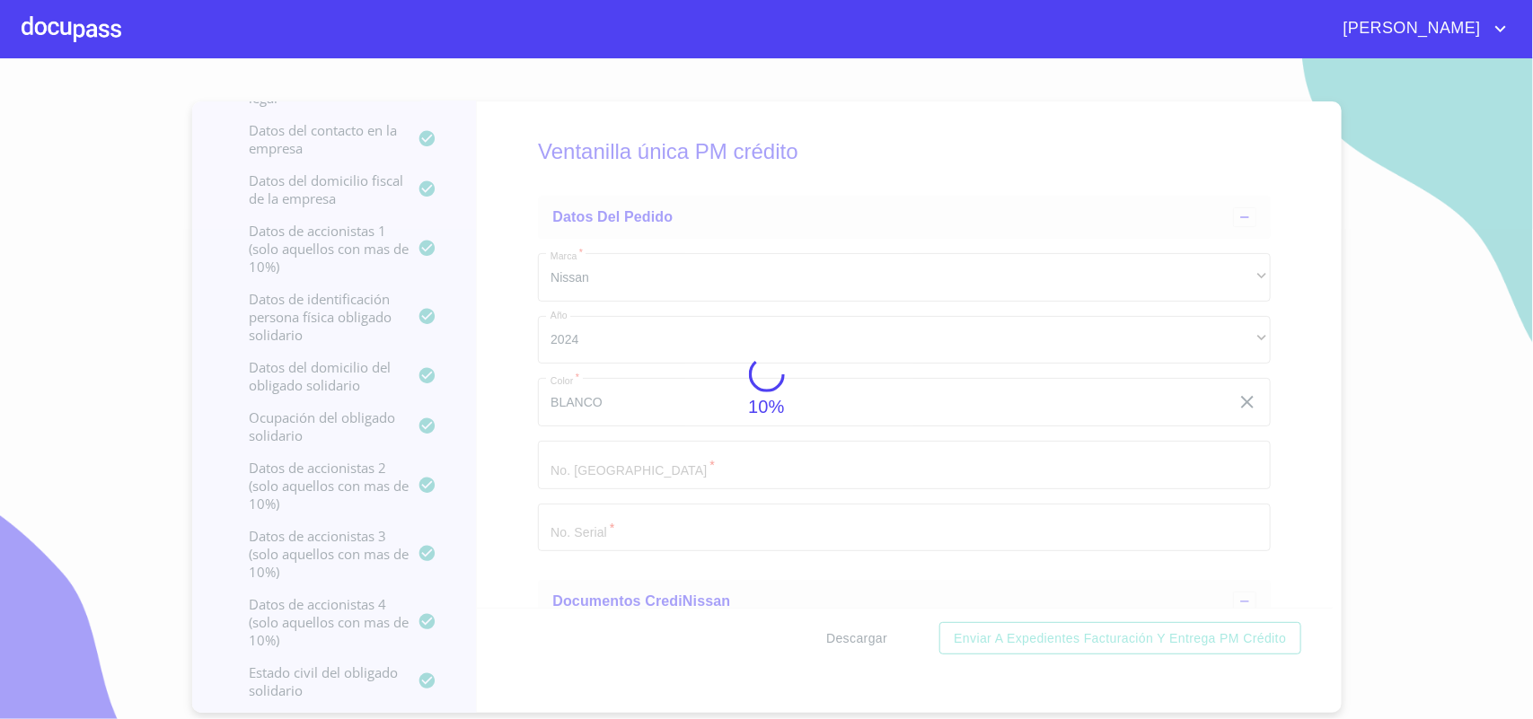
scroll to position [0, 0]
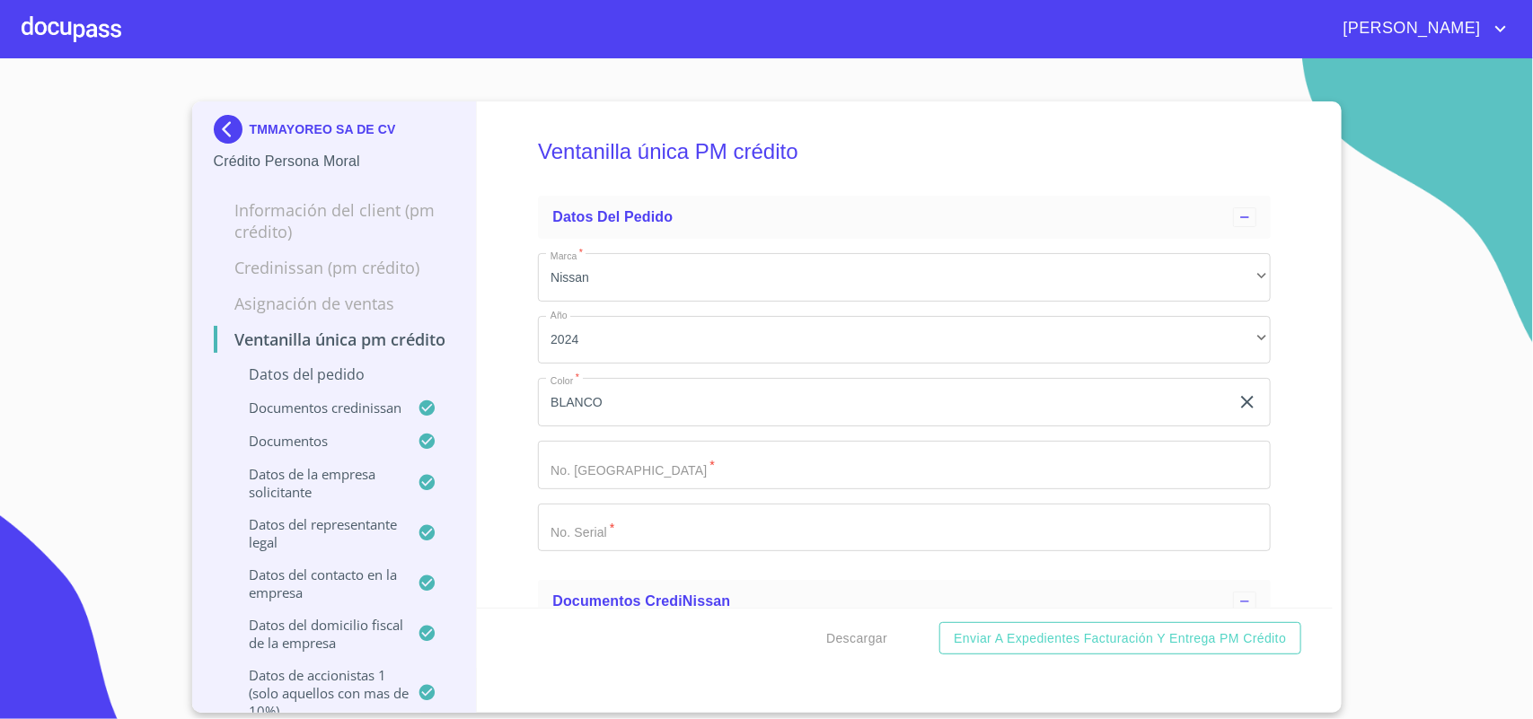
click at [225, 126] on img at bounding box center [232, 129] width 36 height 29
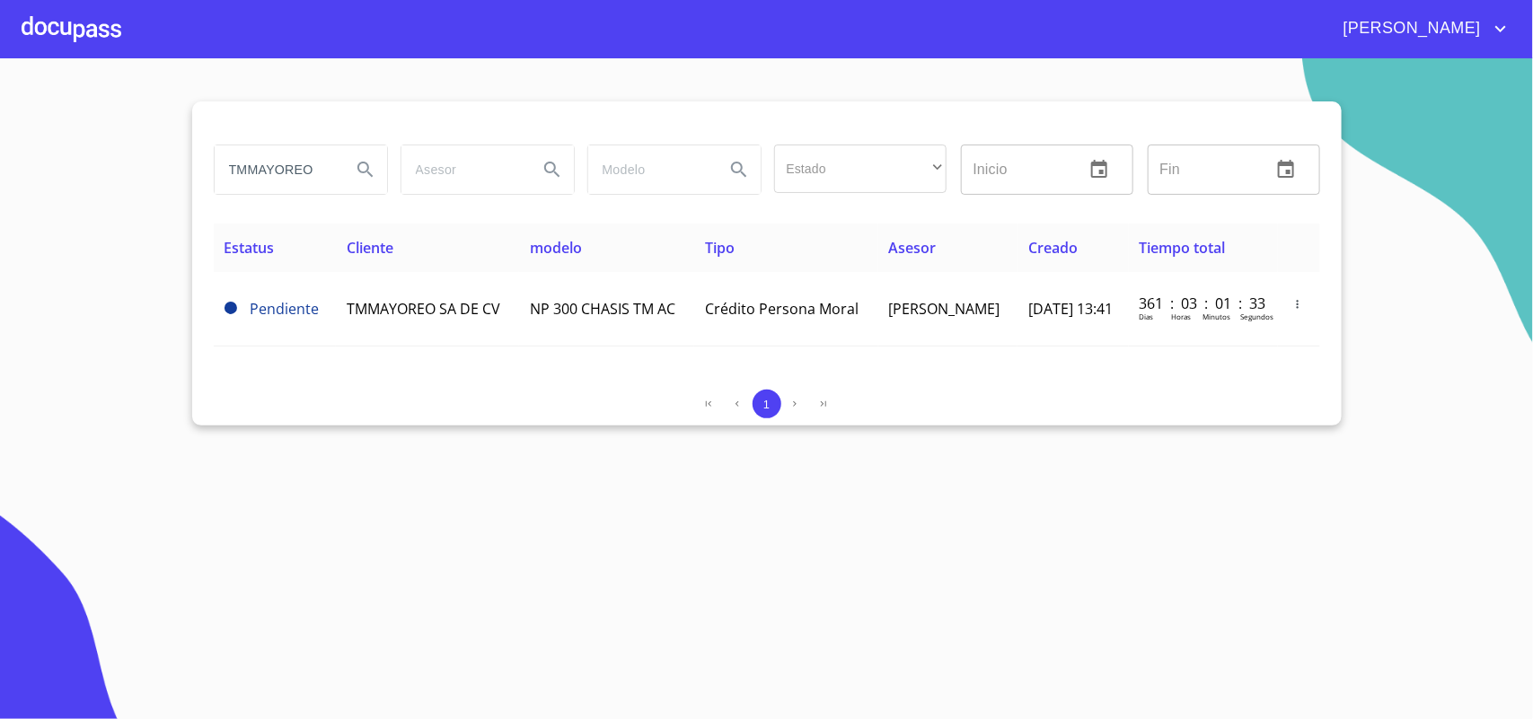
click at [308, 169] on input "TMMAYOREO" at bounding box center [276, 169] width 122 height 48
type input "T"
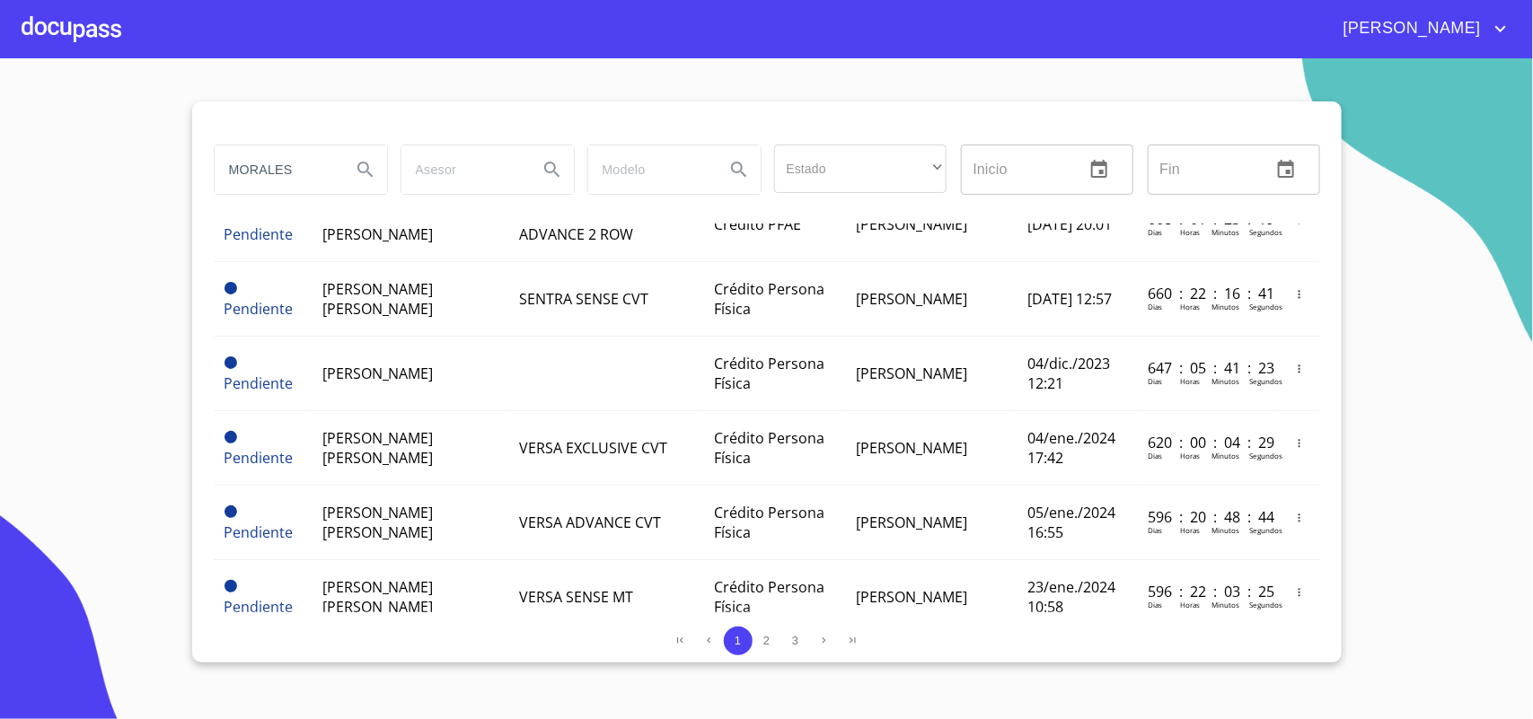
scroll to position [1010, 0]
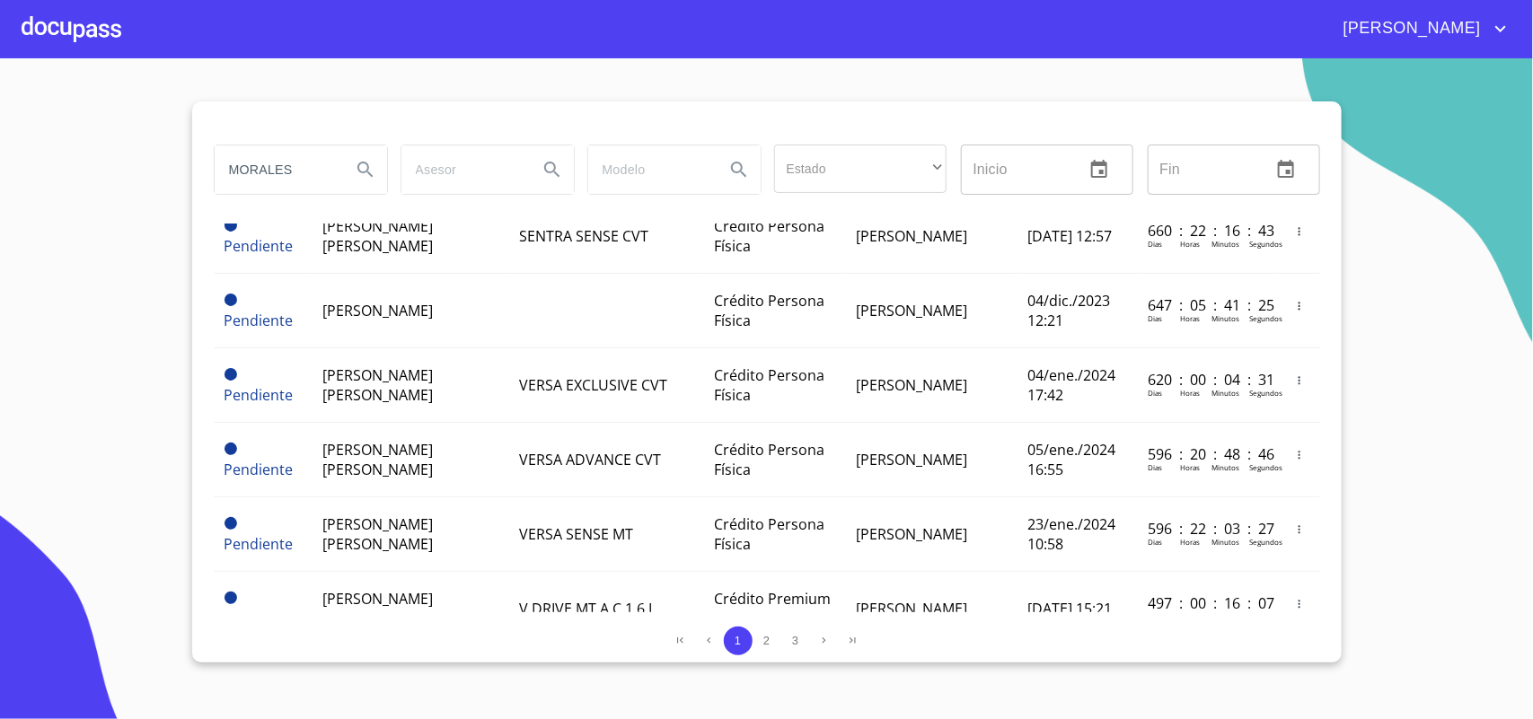
click at [323, 180] on input "MORALES" at bounding box center [276, 169] width 122 height 48
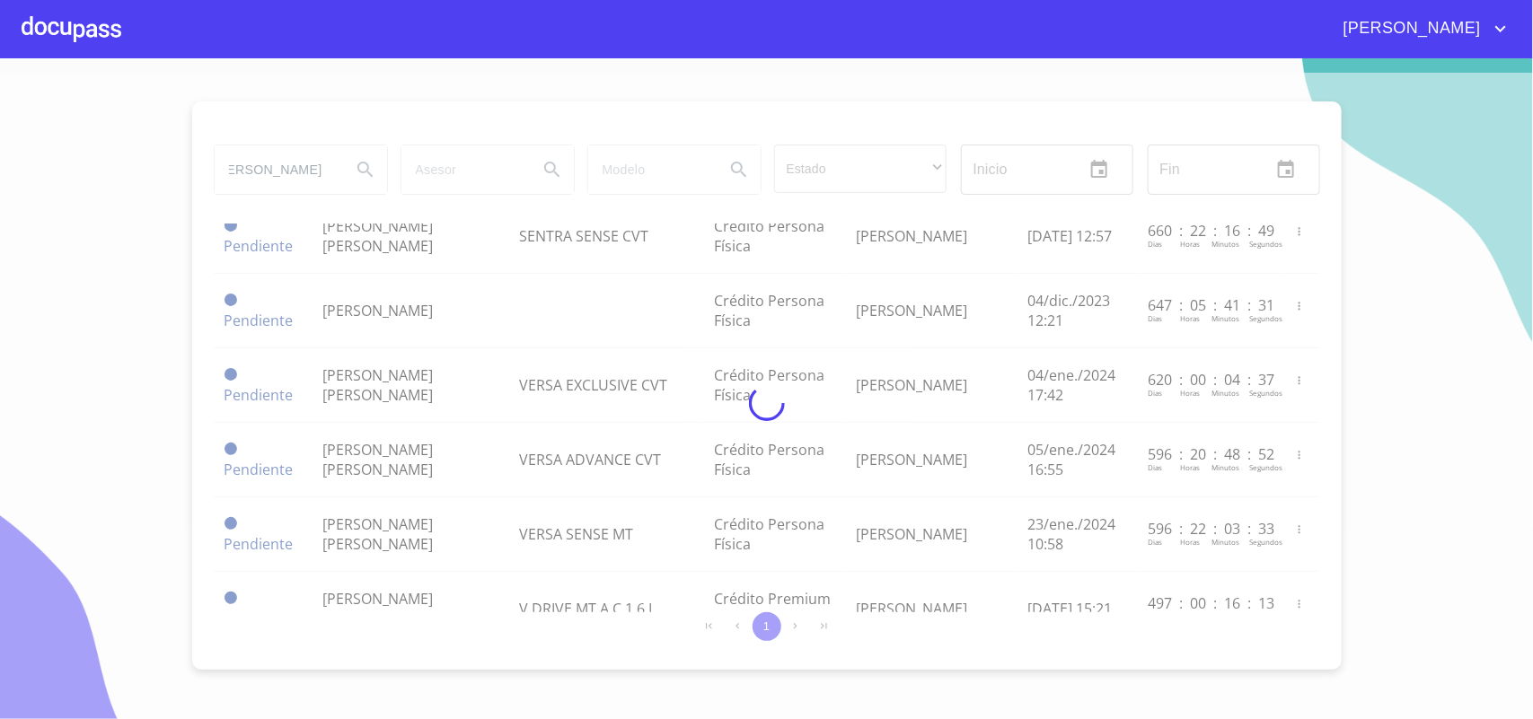
scroll to position [0, 27]
type input "MORALES IÑIGUEZ"
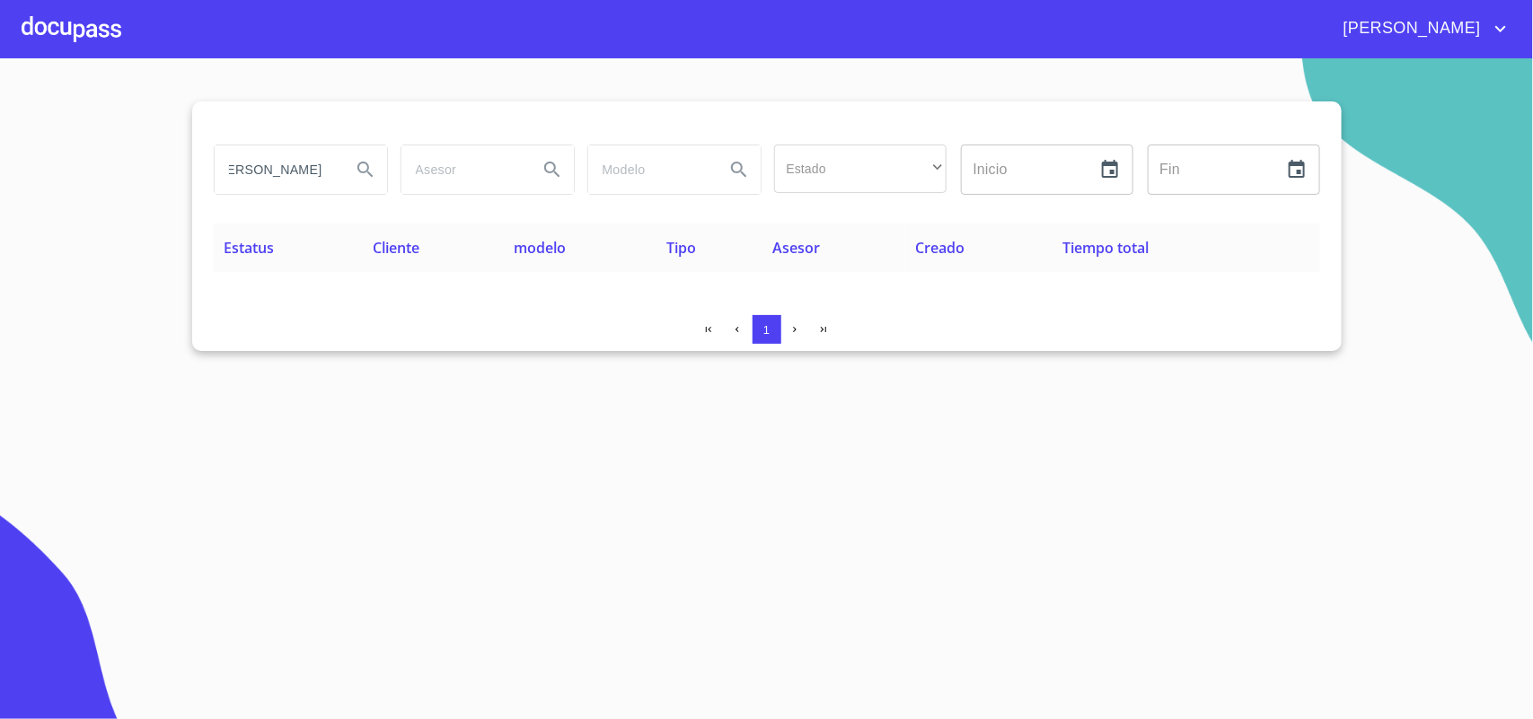
scroll to position [0, 0]
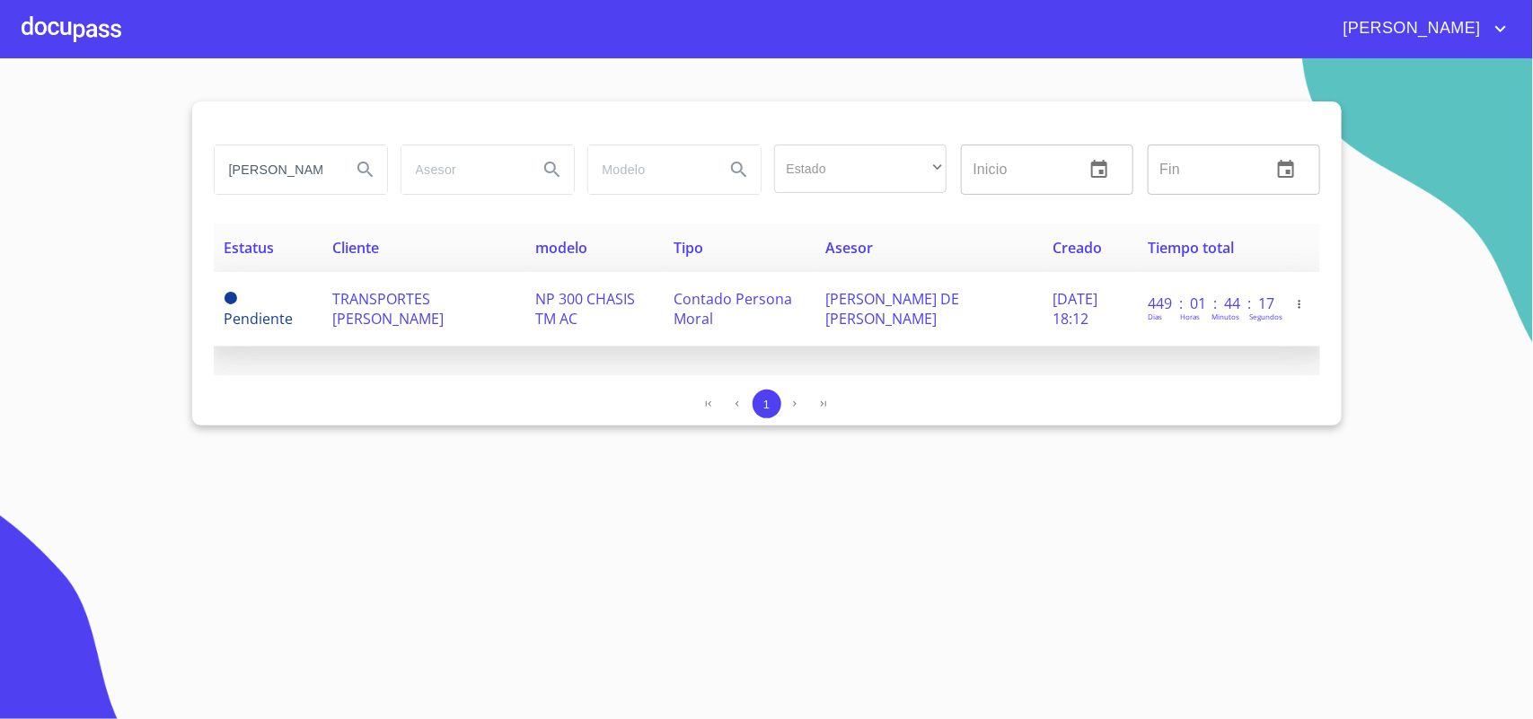
click at [388, 298] on span "TRANSPORTES MORALES IÑIGUEZ" at bounding box center [388, 309] width 111 height 40
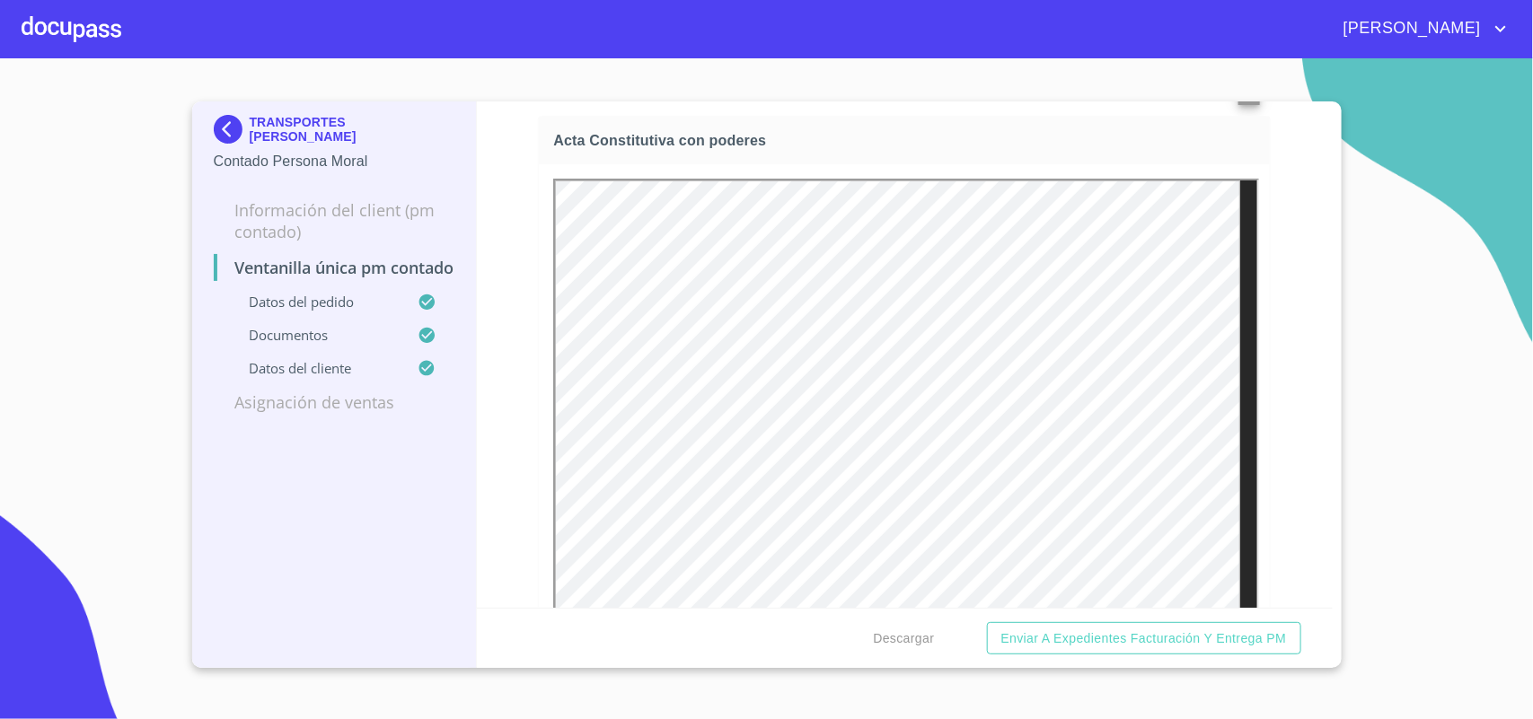
scroll to position [3143, 0]
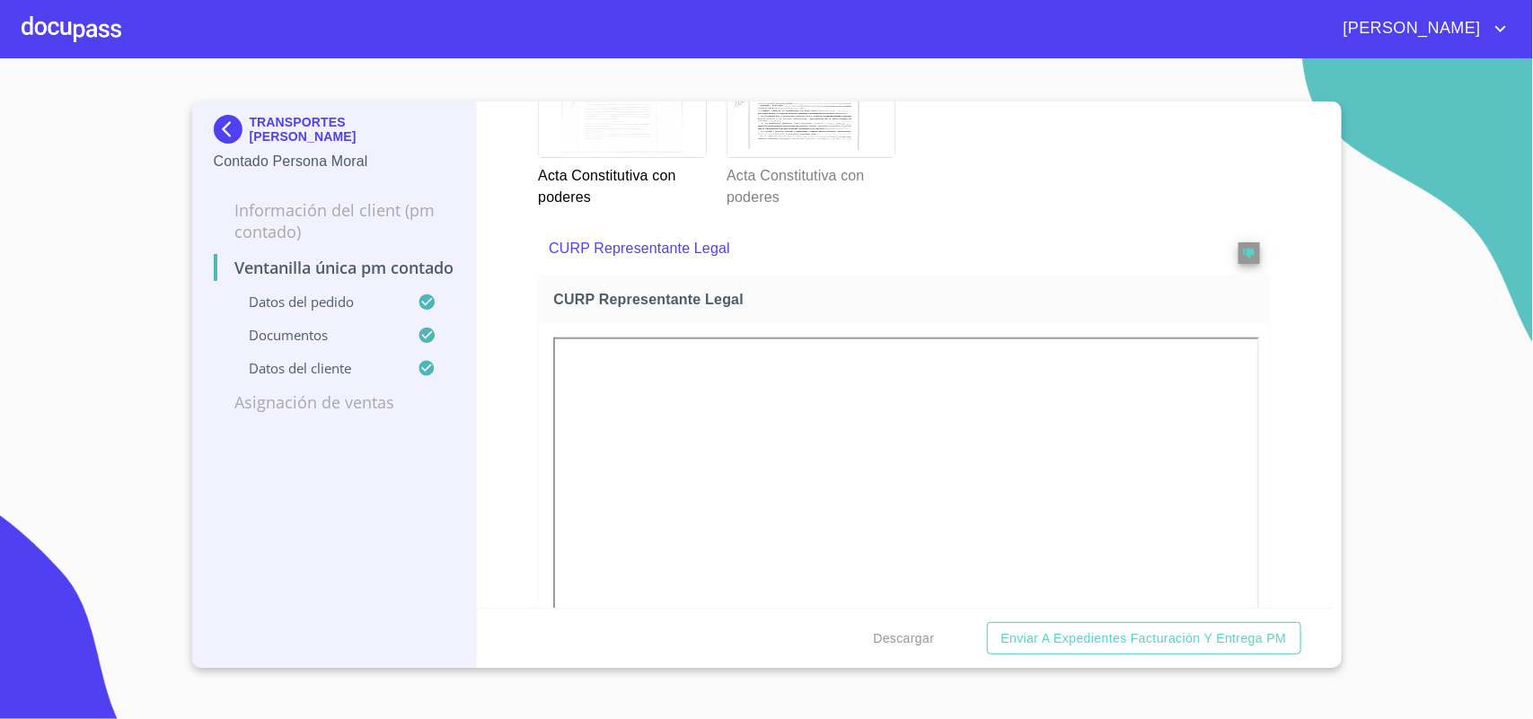
scroll to position [3449, 0]
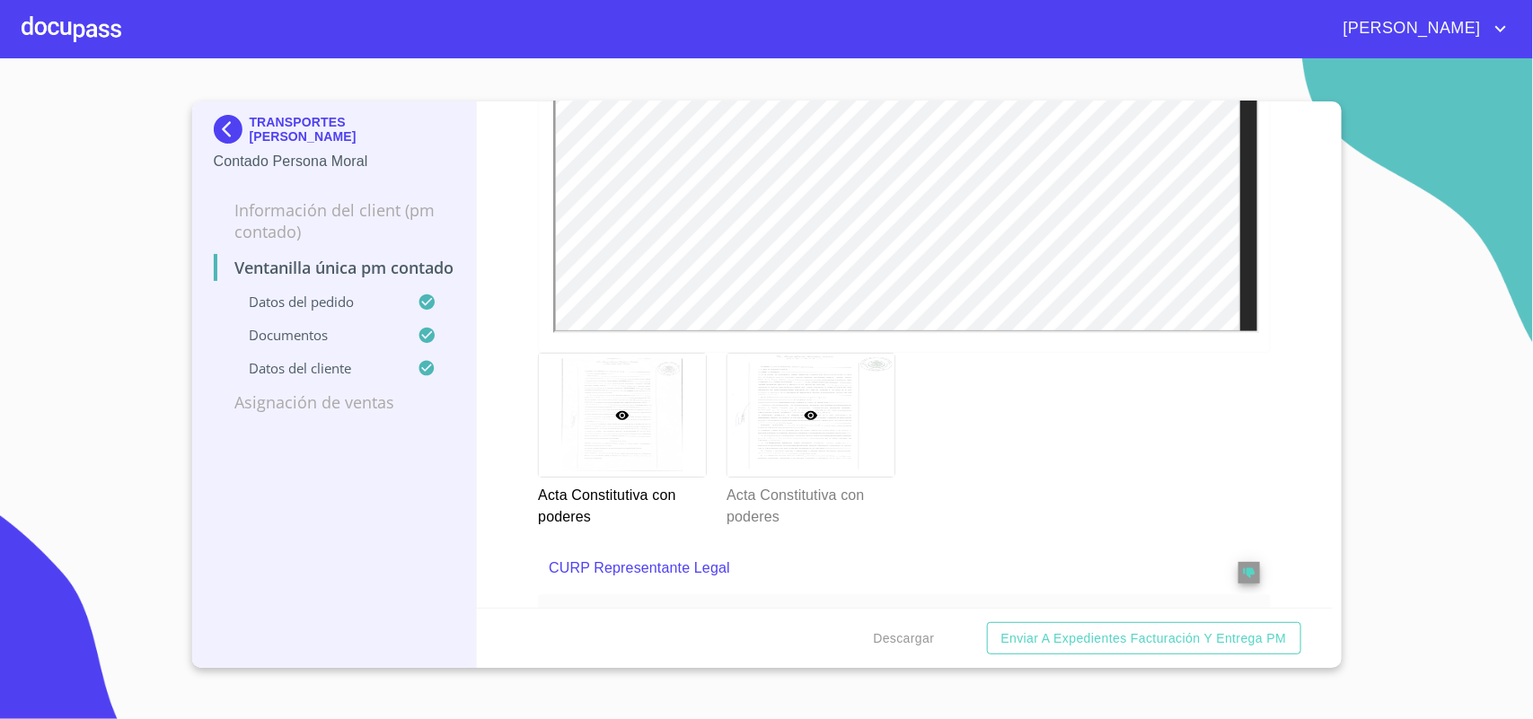
click at [815, 414] on div at bounding box center [810, 415] width 167 height 123
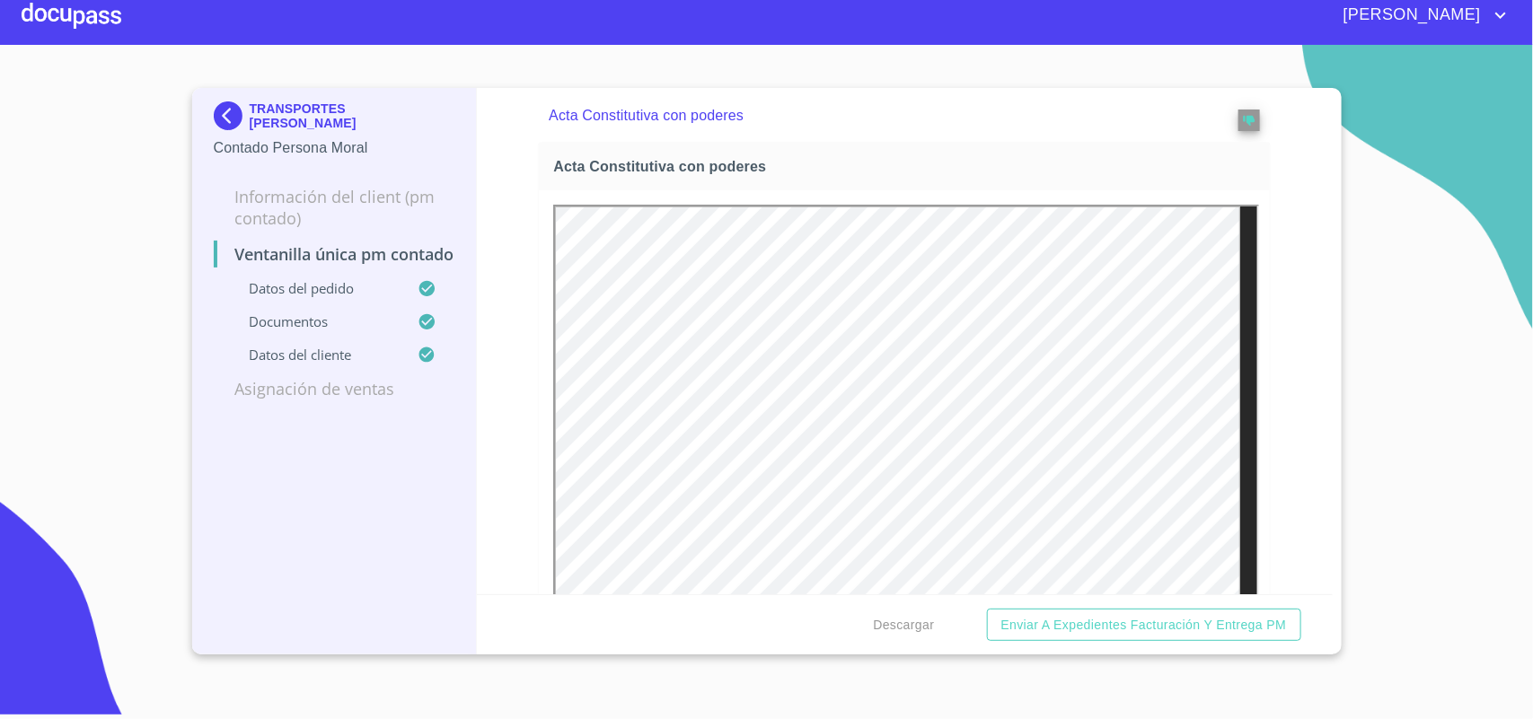
click at [223, 114] on img at bounding box center [232, 115] width 36 height 29
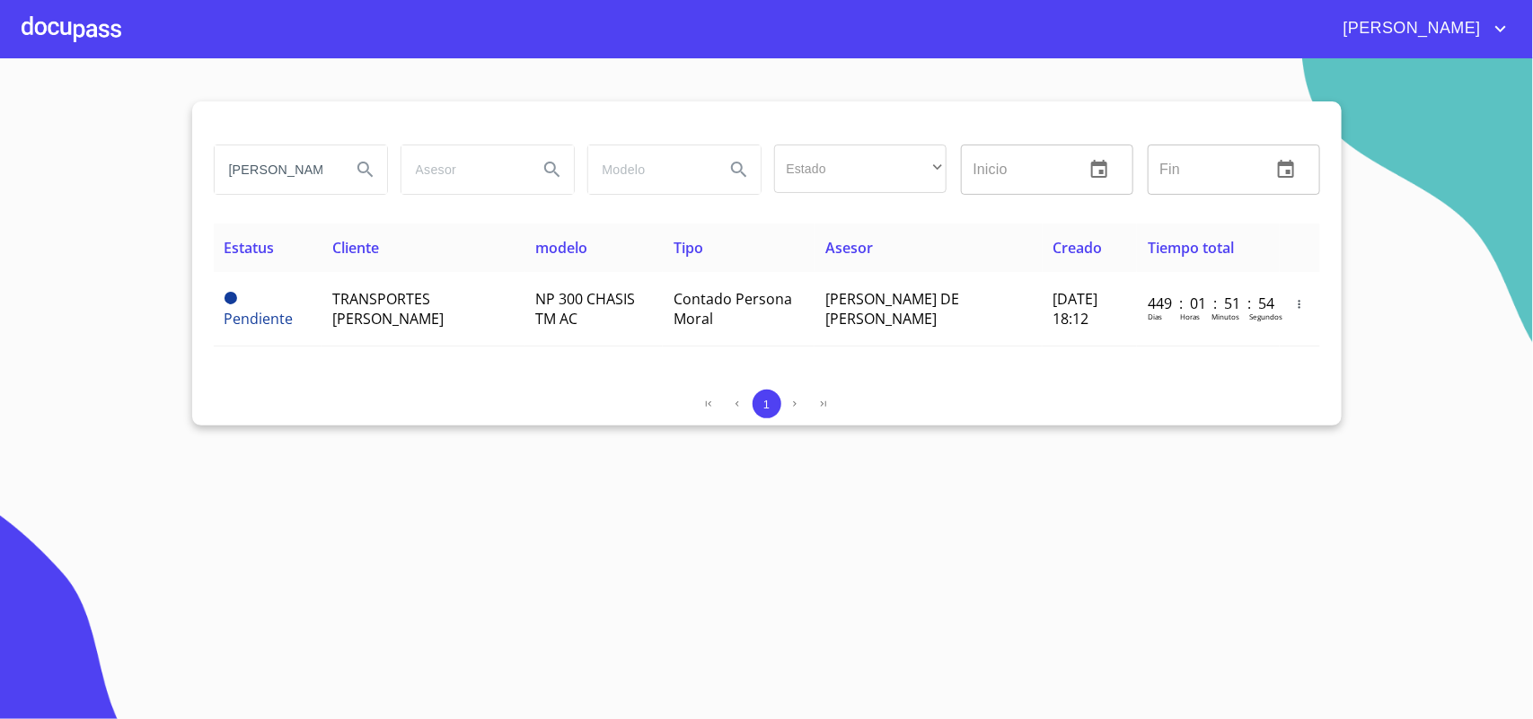
click at [325, 167] on input "MORALES IÑIGUEZ" at bounding box center [276, 169] width 122 height 48
click at [315, 171] on input "MORALES IÑIGUEZ" at bounding box center [276, 169] width 122 height 48
type input "U"
type input "REGALOS ESTEFANIA"
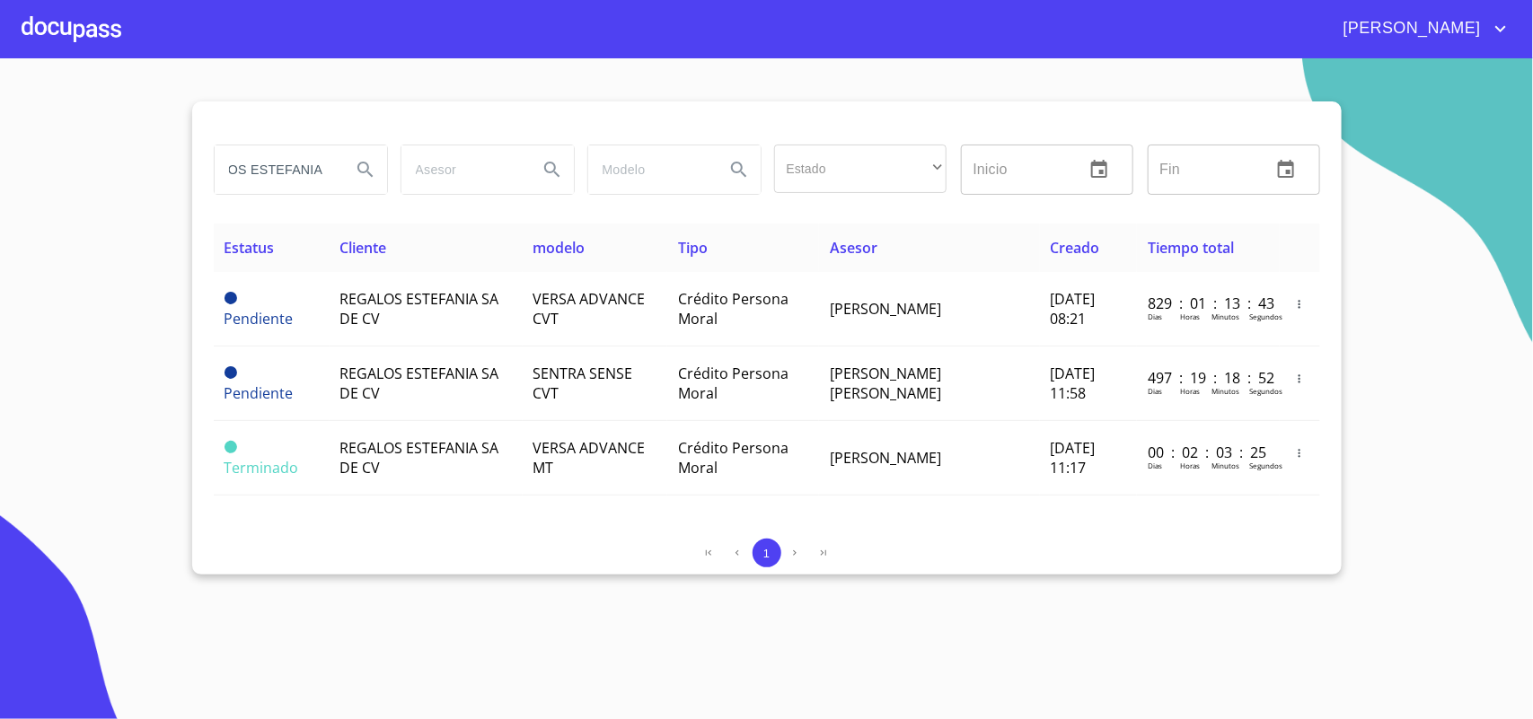
scroll to position [0, 0]
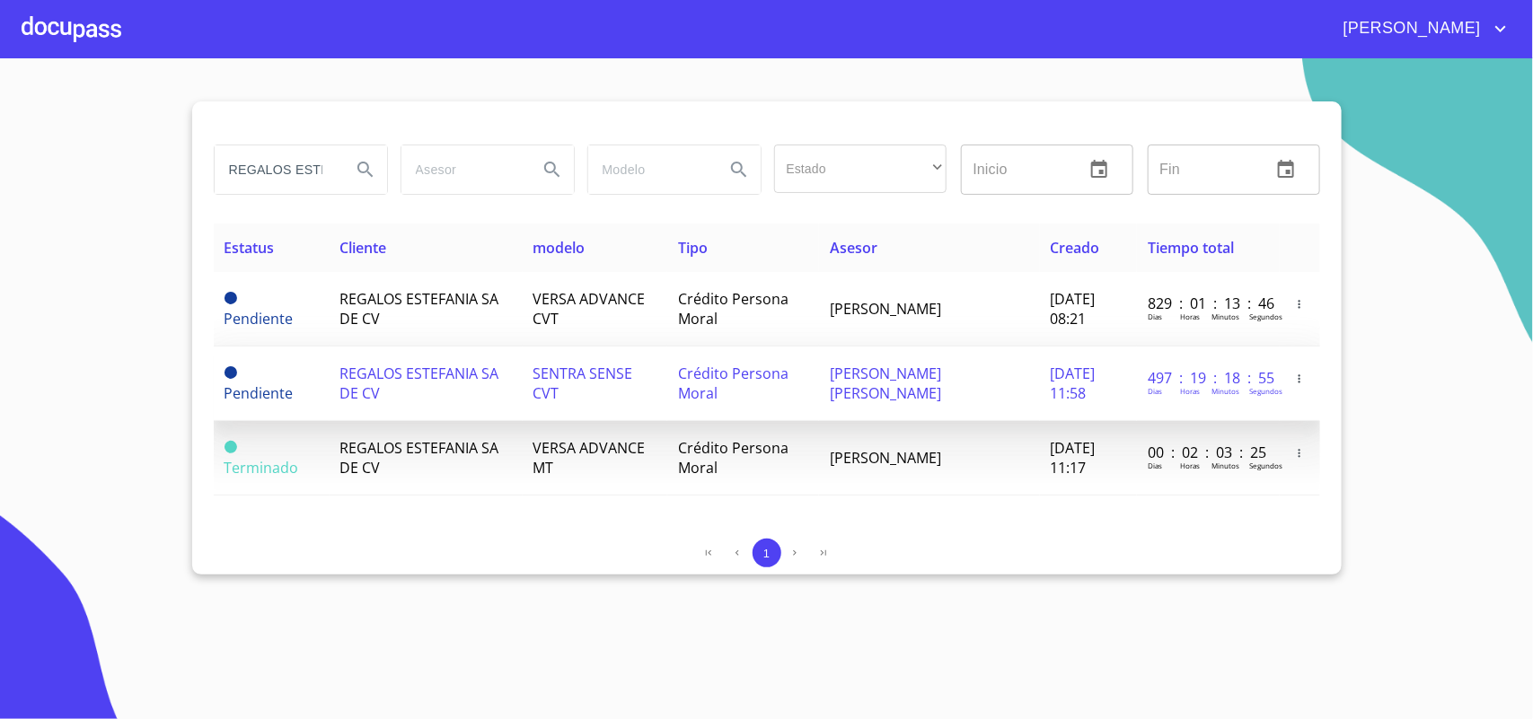
click at [379, 382] on span "REGALOS ESTEFANIA SA DE CV" at bounding box center [419, 384] width 159 height 40
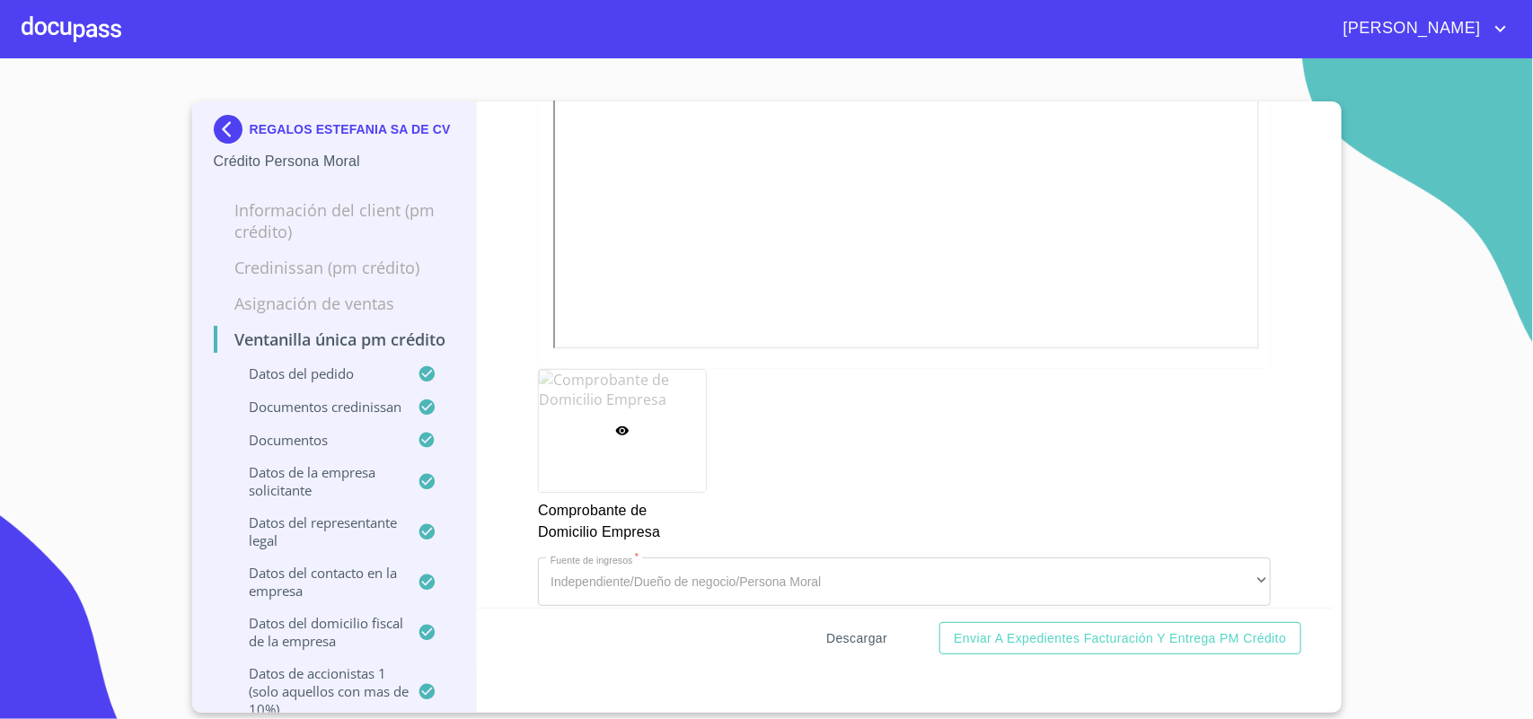
scroll to position [5156, 0]
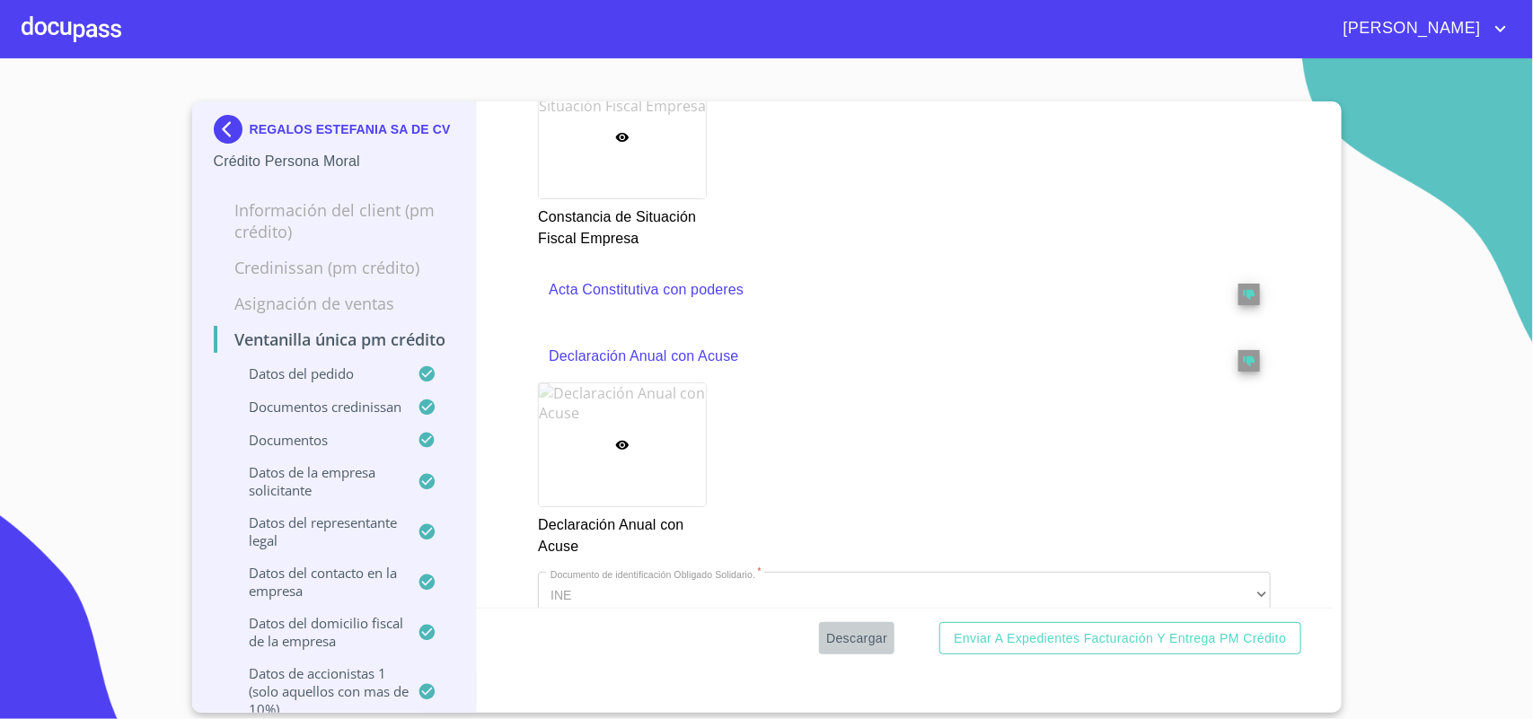
click at [849, 638] on span "Descargar" at bounding box center [856, 639] width 61 height 22
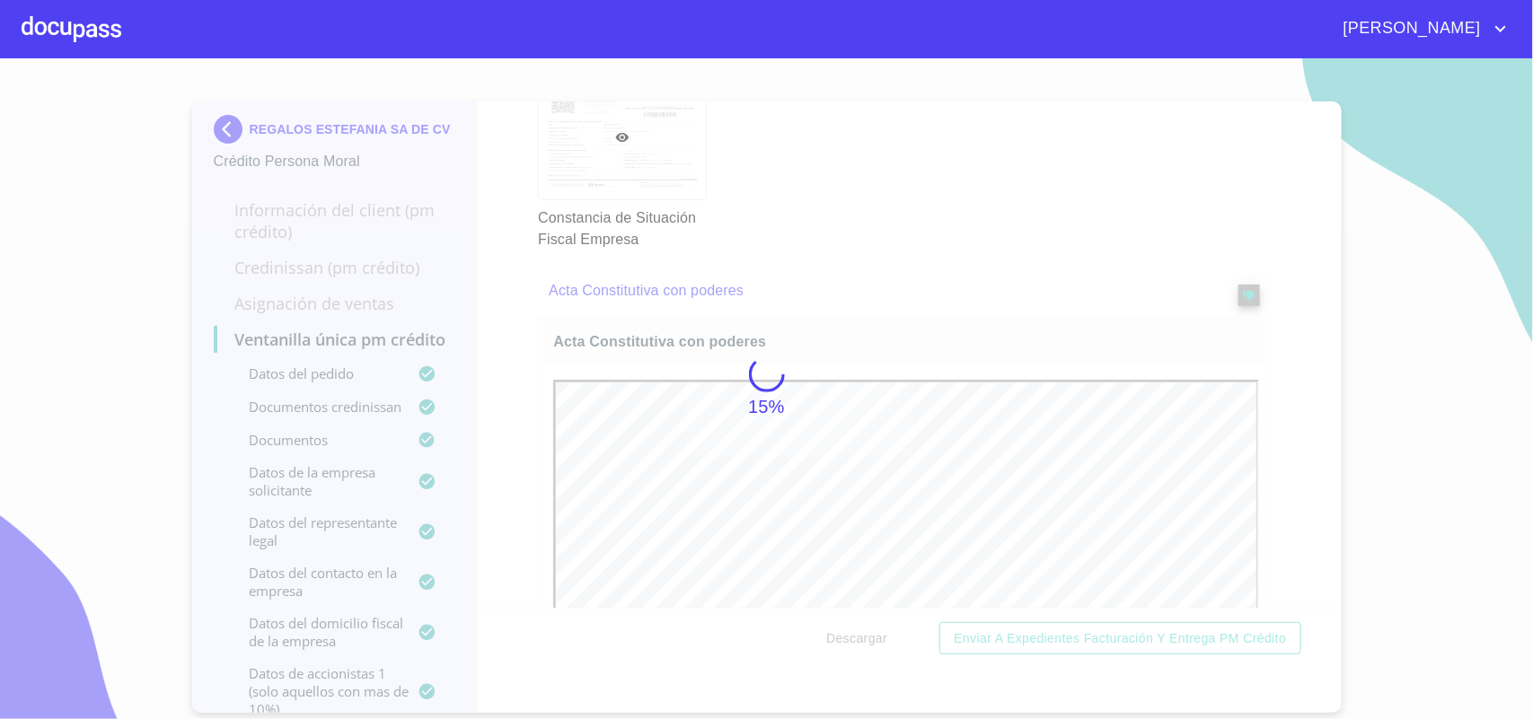
scroll to position [0, 0]
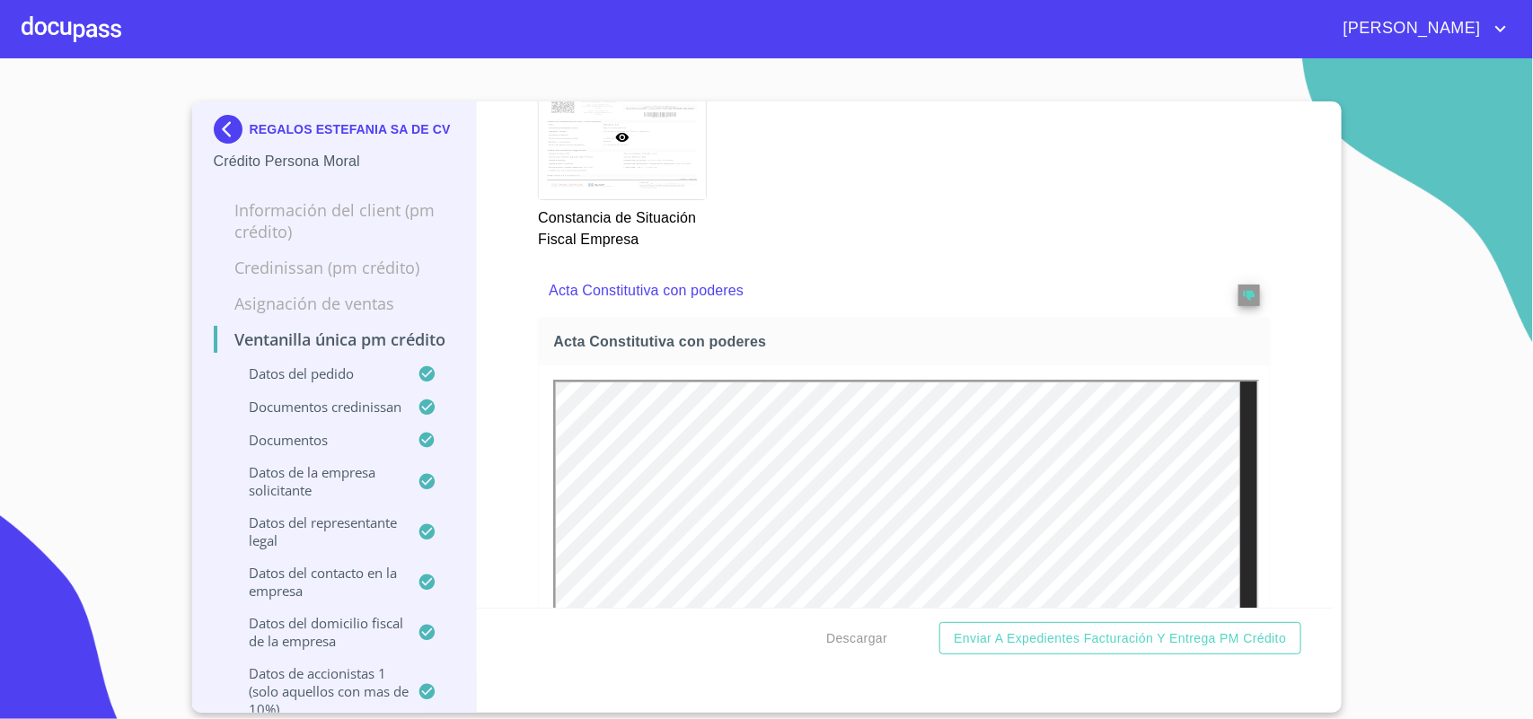
click at [225, 128] on img at bounding box center [232, 129] width 36 height 29
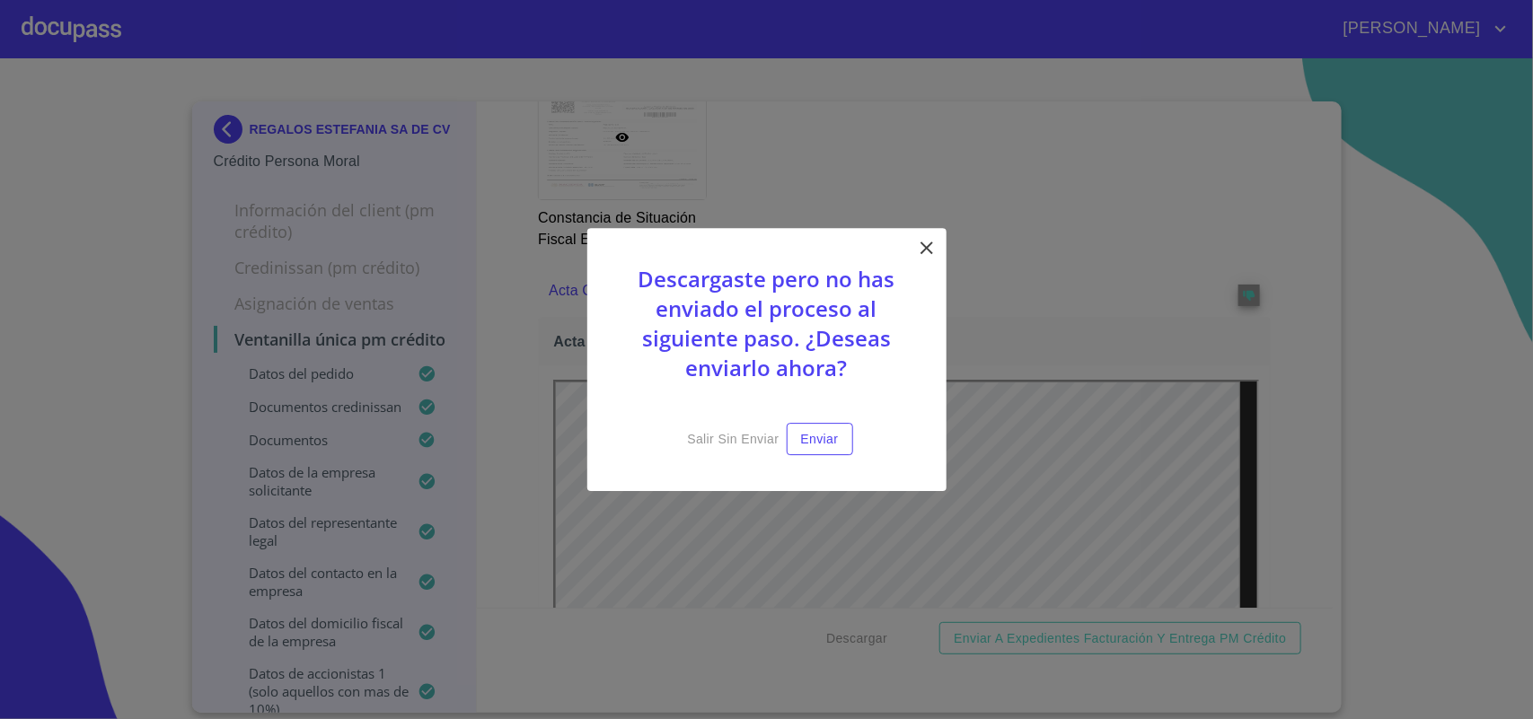
click at [929, 228] on div "Descargaste pero no has enviado el proceso al siguiente paso. ¿Deseas enviarlo …" at bounding box center [766, 360] width 359 height 264
click at [923, 247] on icon at bounding box center [927, 248] width 22 height 22
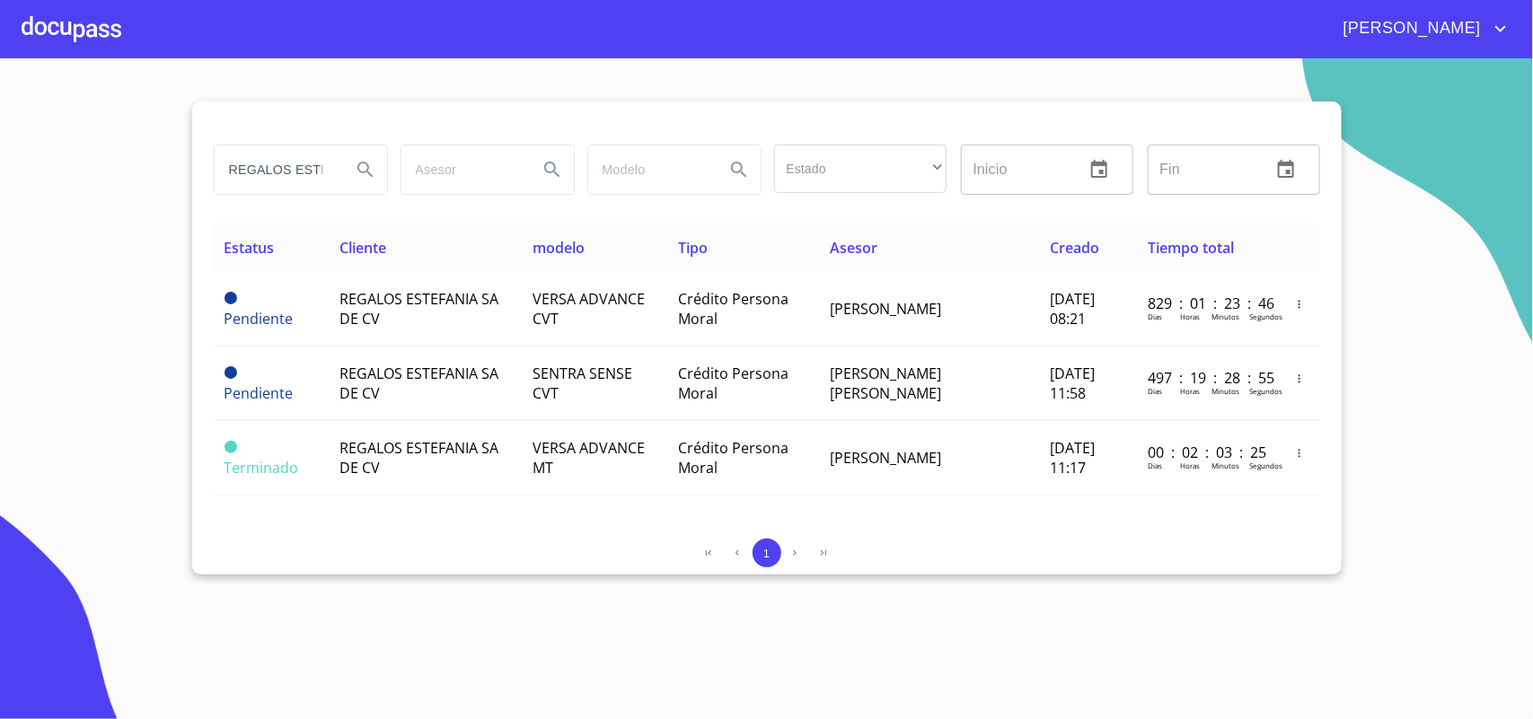
drag, startPoint x: 324, startPoint y: 169, endPoint x: 0, endPoint y: 164, distance: 324.2
click at [0, 168] on section "REGALOS ESTEFANIA Estado ​ ​ Inicio ​ Fin ​ Estatus Cliente modelo Tipo Asesor …" at bounding box center [766, 388] width 1533 height 661
type input "EFANIA"
drag, startPoint x: 320, startPoint y: 177, endPoint x: 0, endPoint y: 136, distance: 322.2
click at [0, 139] on section "EFANIA Estado ​ ​ Inicio ​ Fin ​ Estatus Cliente modelo Tipo Asesor Creado Tiem…" at bounding box center [766, 388] width 1533 height 661
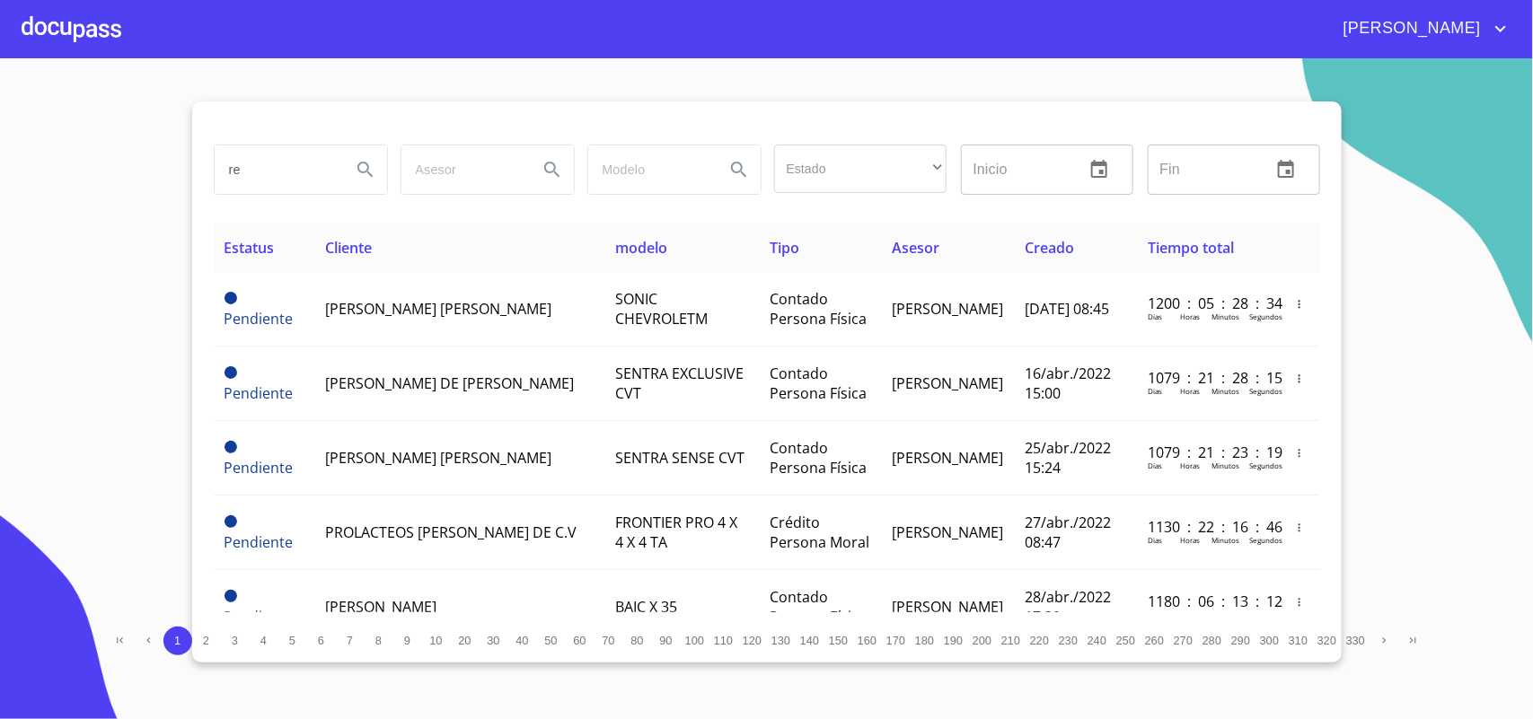
type input "r"
type input "RENTAS EFICIENTES"
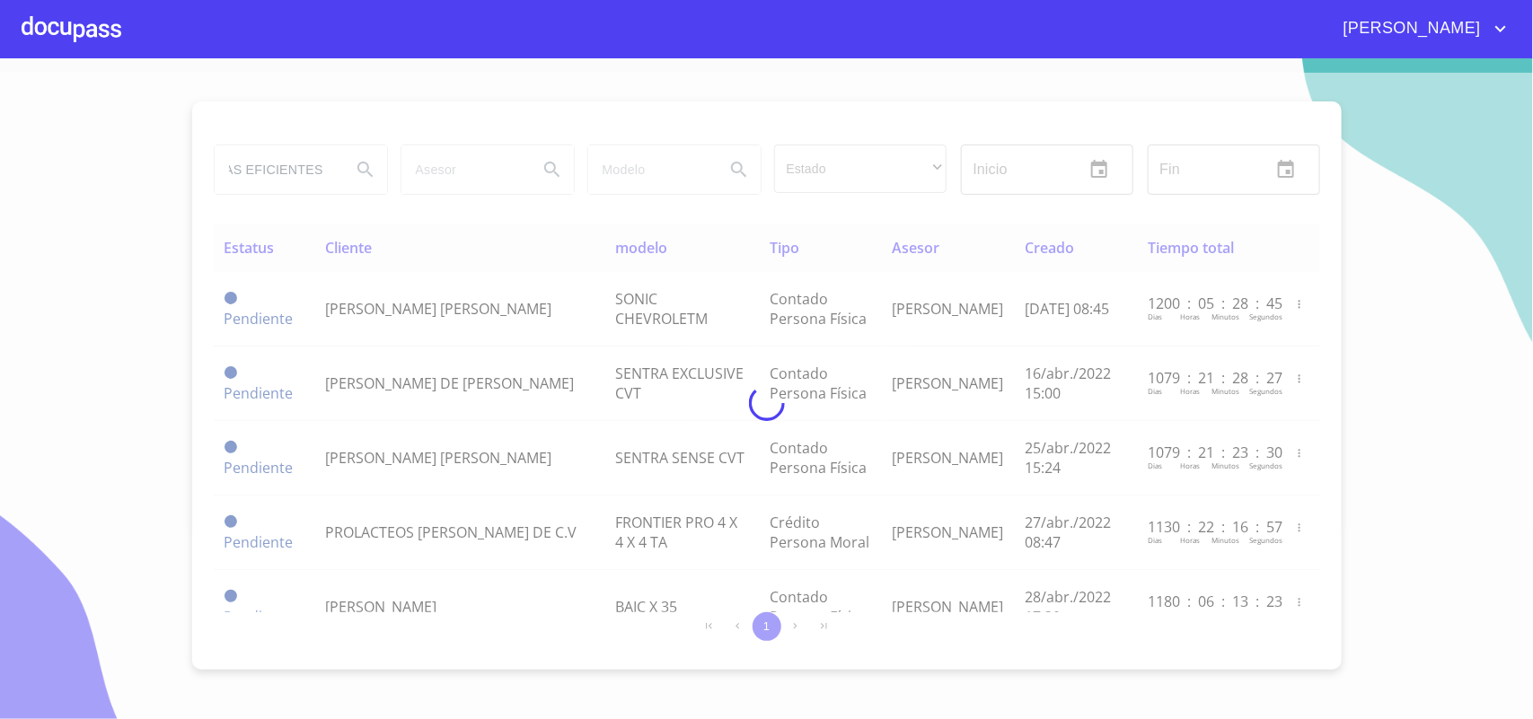
scroll to position [0, 0]
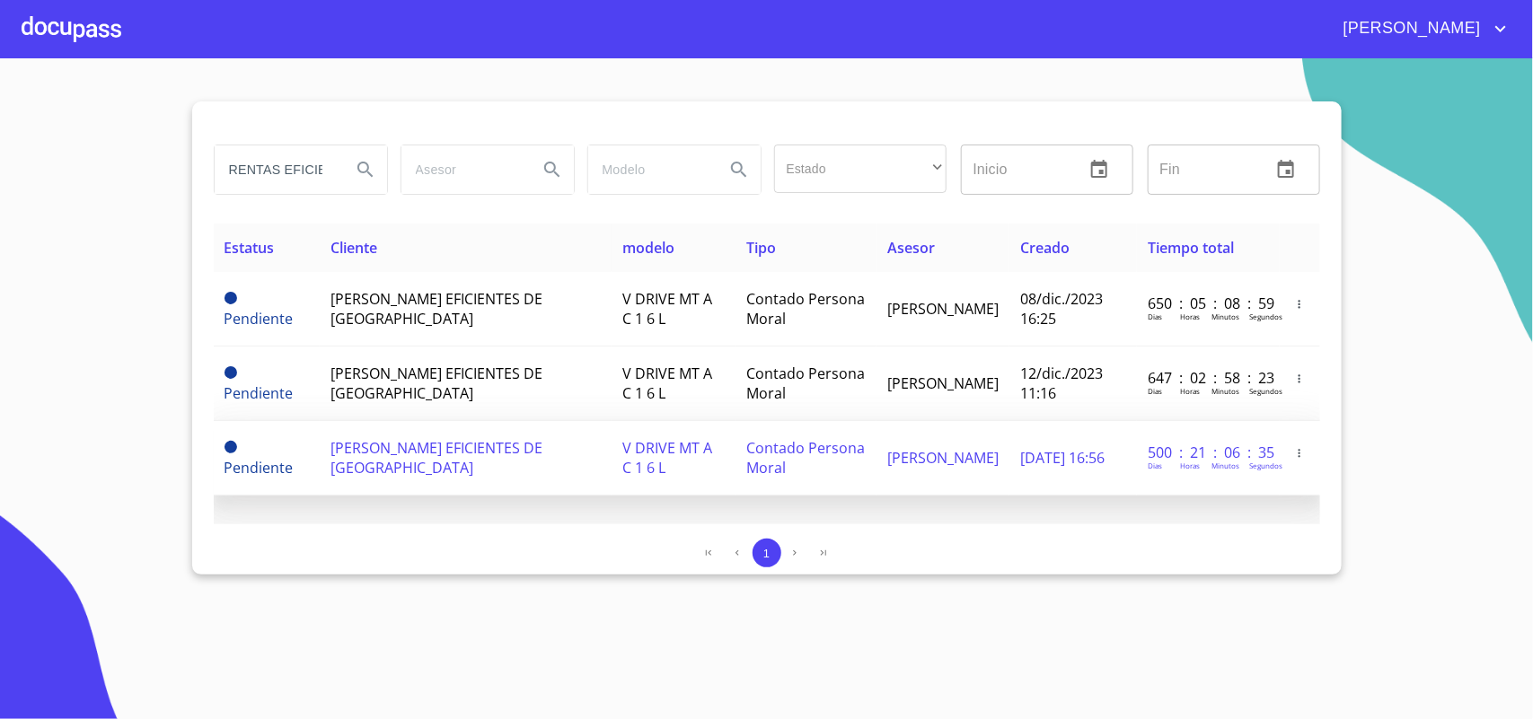
click at [396, 440] on span "[PERSON_NAME] EFICIENTES DE [GEOGRAPHIC_DATA]" at bounding box center [436, 458] width 212 height 40
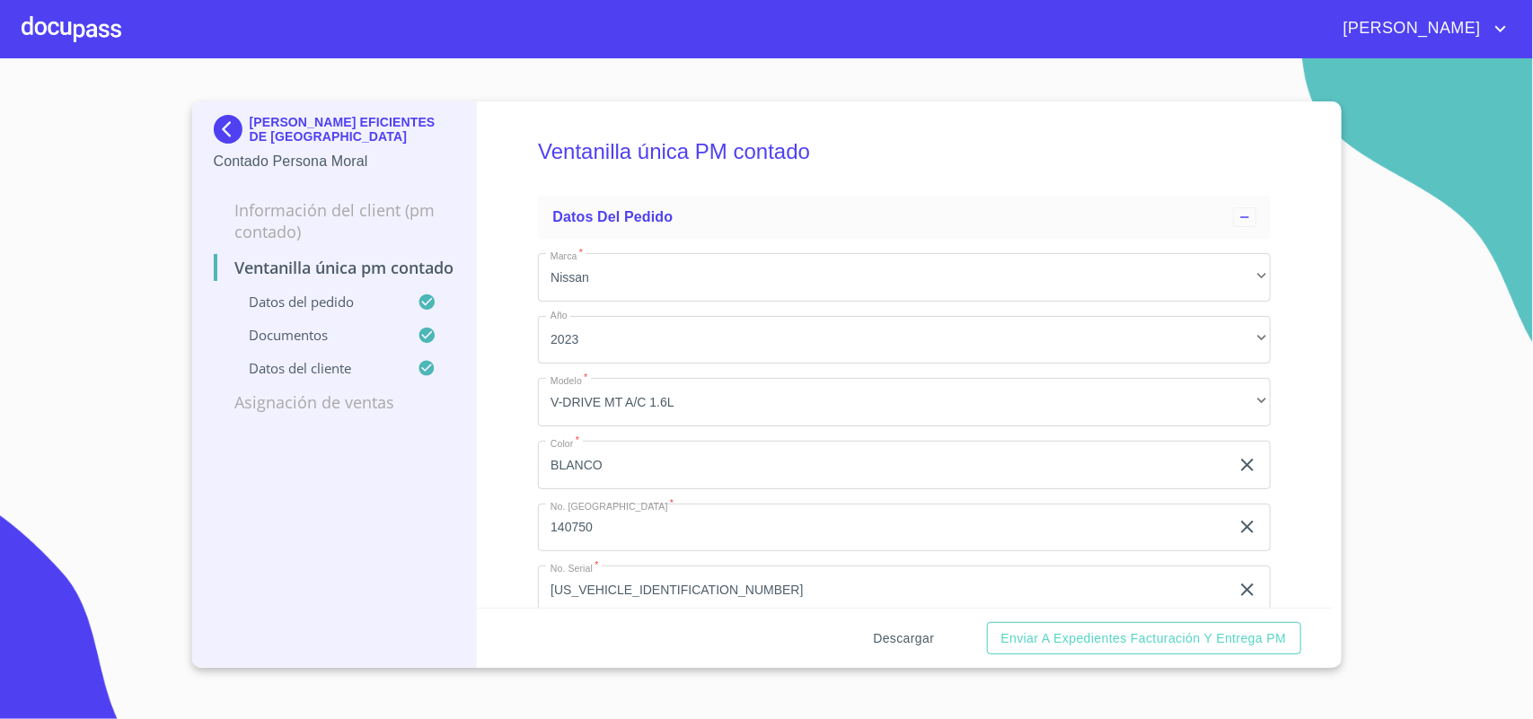
click at [920, 630] on span "Descargar" at bounding box center [903, 639] width 61 height 22
click at [230, 119] on img at bounding box center [232, 129] width 36 height 29
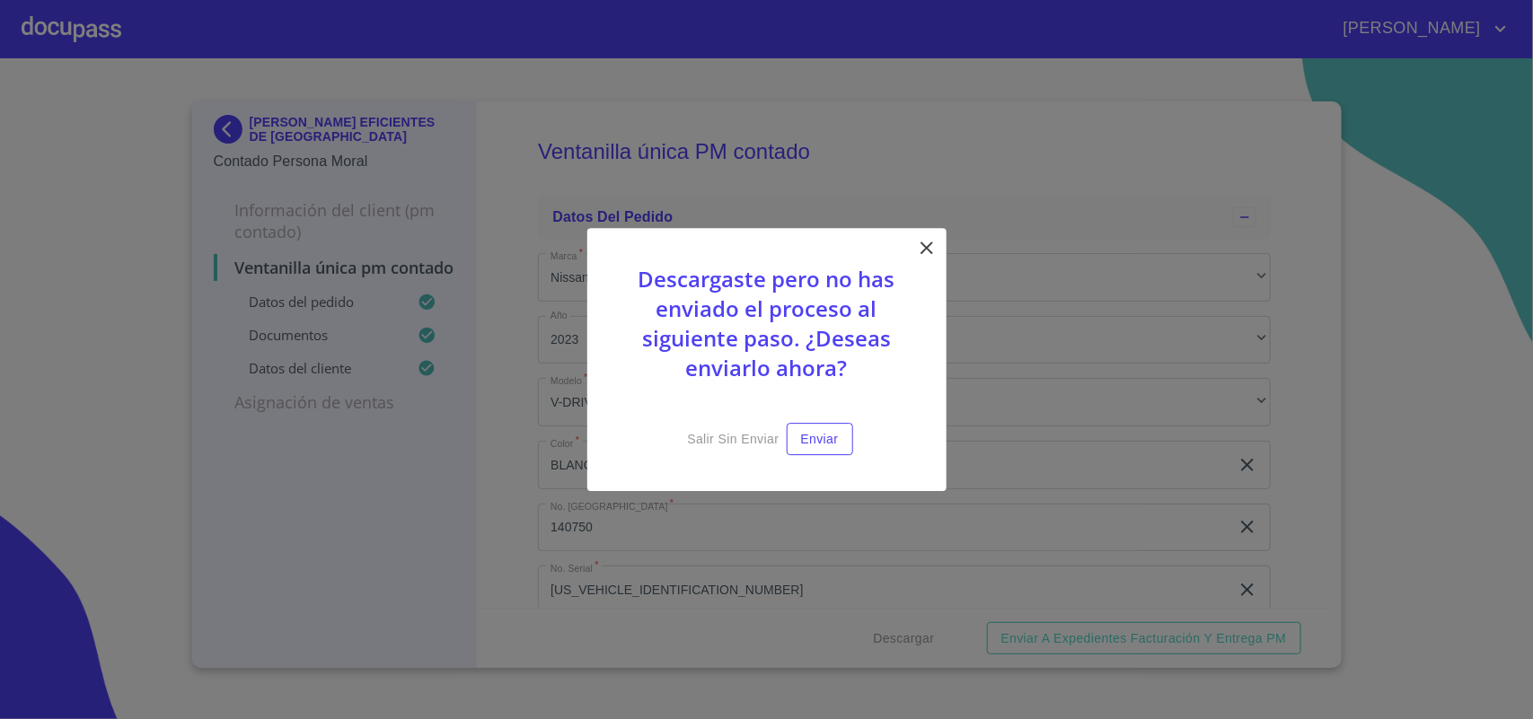
click at [923, 238] on icon at bounding box center [927, 248] width 22 height 22
